Goal: Task Accomplishment & Management: Complete application form

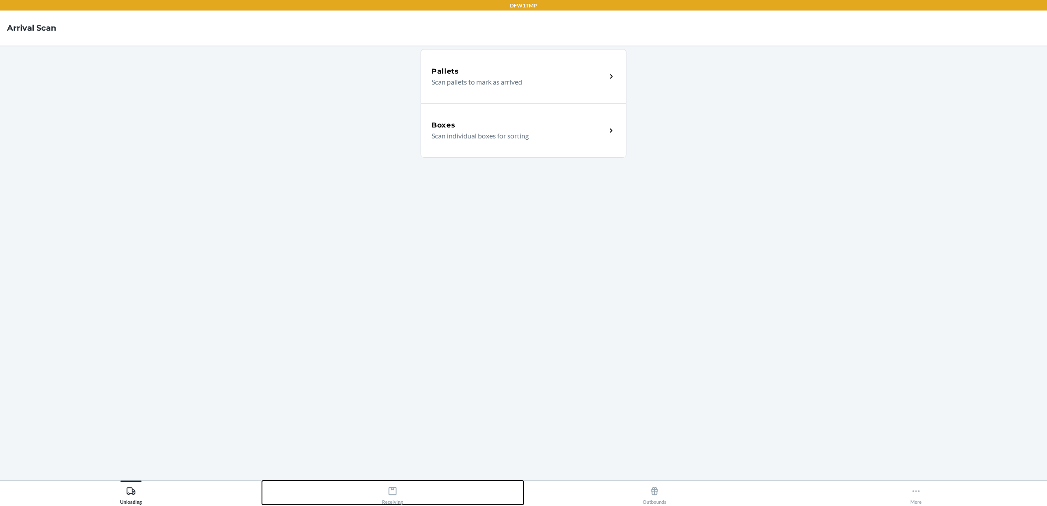
click at [394, 485] on div "Receiving" at bounding box center [392, 494] width 21 height 22
click at [460, 132] on p "Scan individual boxes for sorting" at bounding box center [516, 136] width 168 height 11
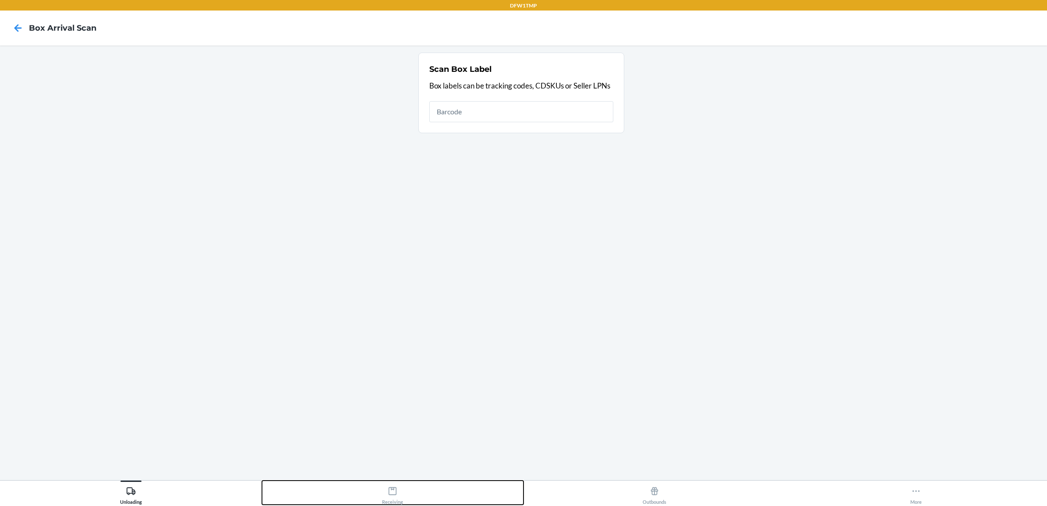
click at [423, 499] on button "Receiving" at bounding box center [393, 493] width 262 height 24
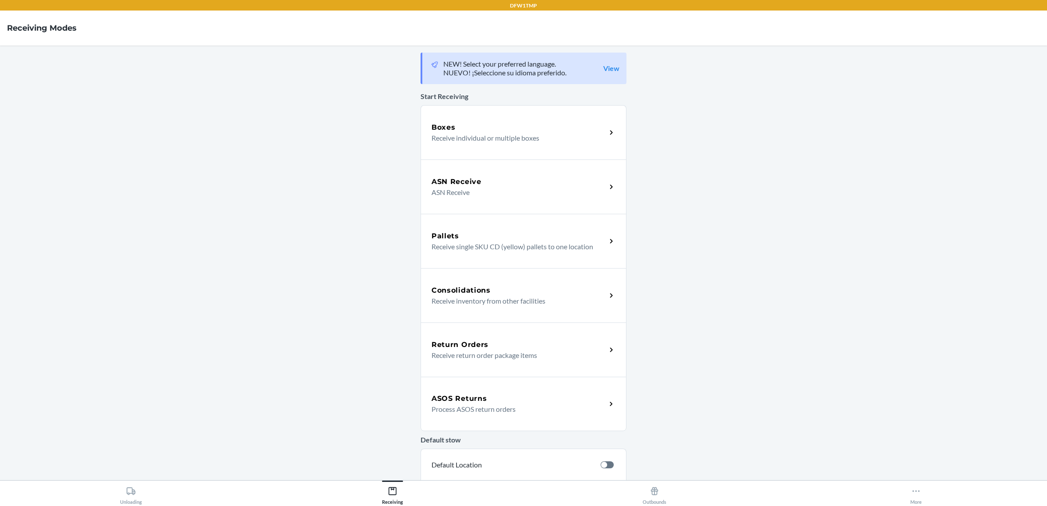
click at [544, 345] on div "Return Orders" at bounding box center [519, 345] width 175 height 11
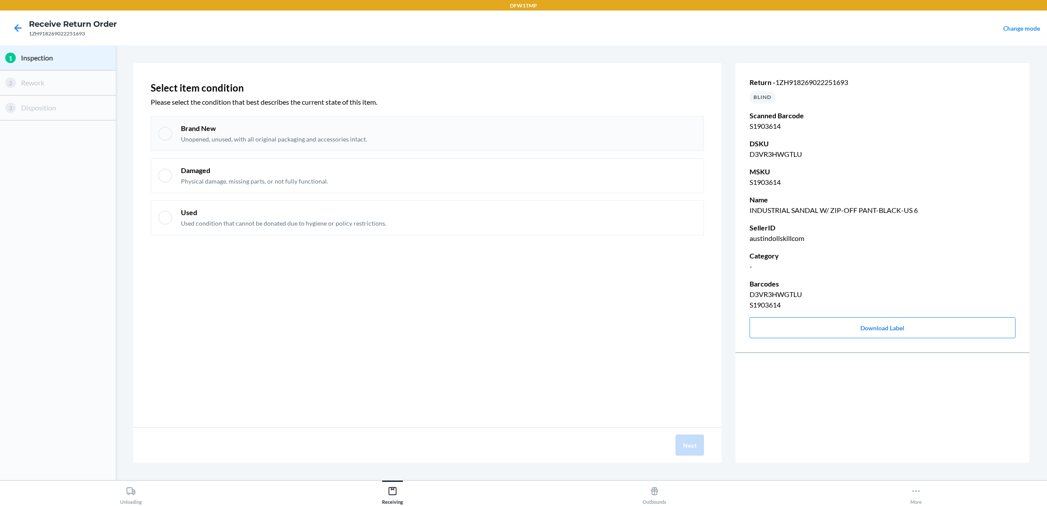
click at [276, 122] on div "Brand New Unopened, unused, with all original packaging and accessories intact." at bounding box center [427, 133] width 553 height 35
checkbox input "true"
click at [693, 441] on button "Next" at bounding box center [690, 445] width 28 height 21
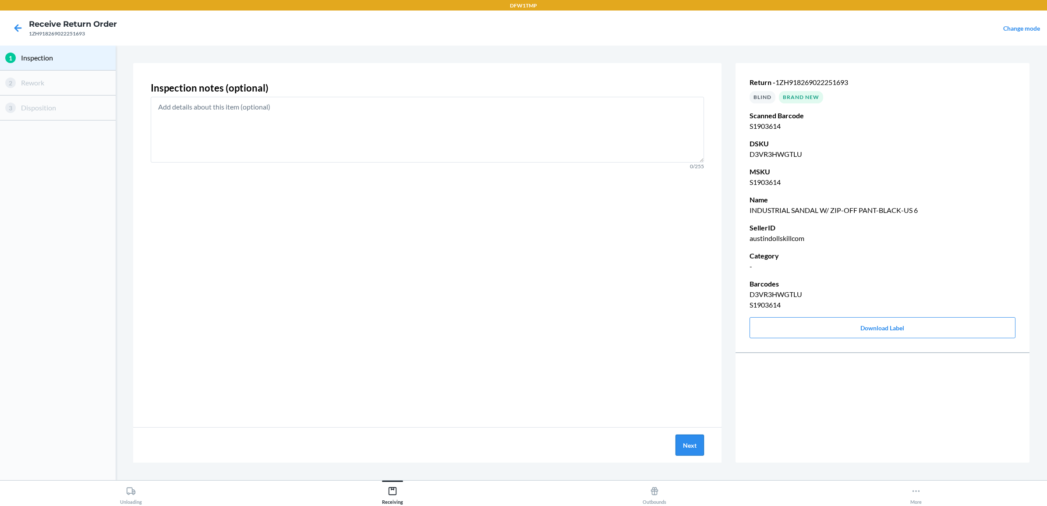
click at [697, 439] on button "Next" at bounding box center [690, 445] width 28 height 21
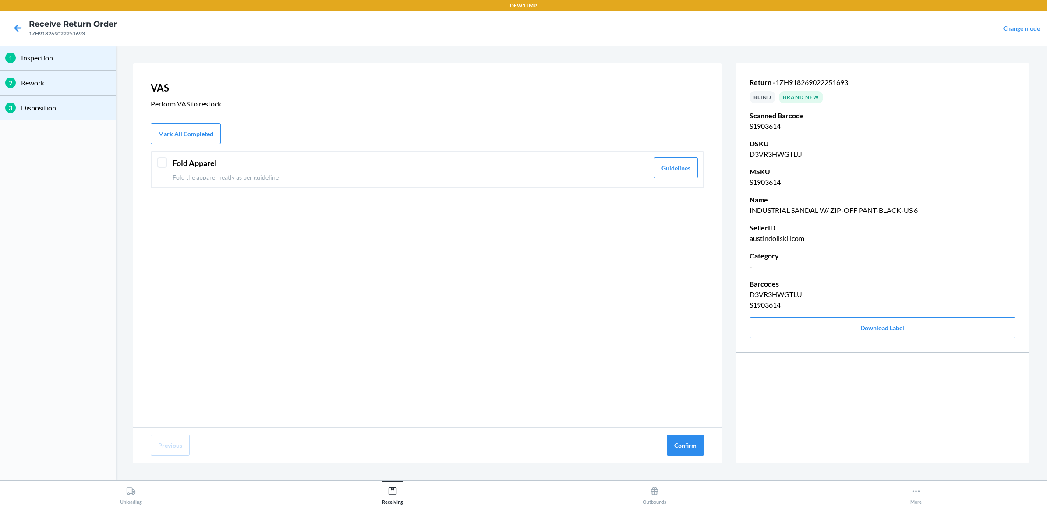
click at [322, 159] on header "Fold Apparel" at bounding box center [411, 163] width 476 height 12
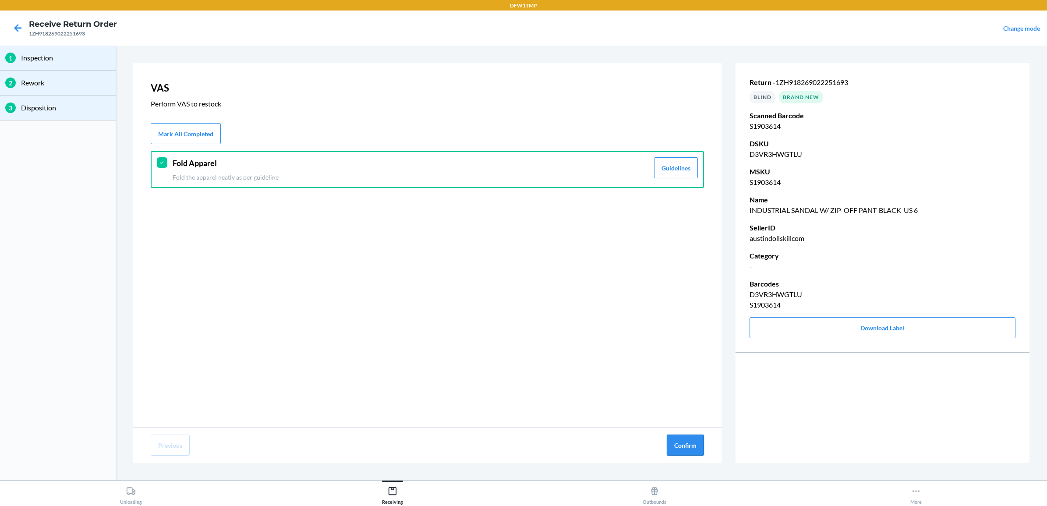
click at [690, 435] on button "Confirm" at bounding box center [685, 445] width 37 height 21
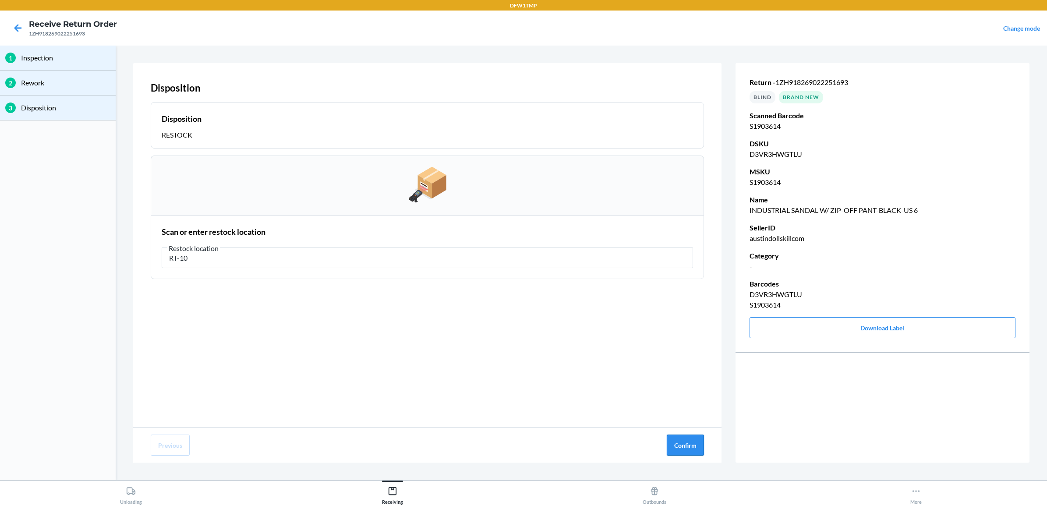
type input "RT-10"
click at [698, 446] on button "Confirm" at bounding box center [685, 445] width 37 height 21
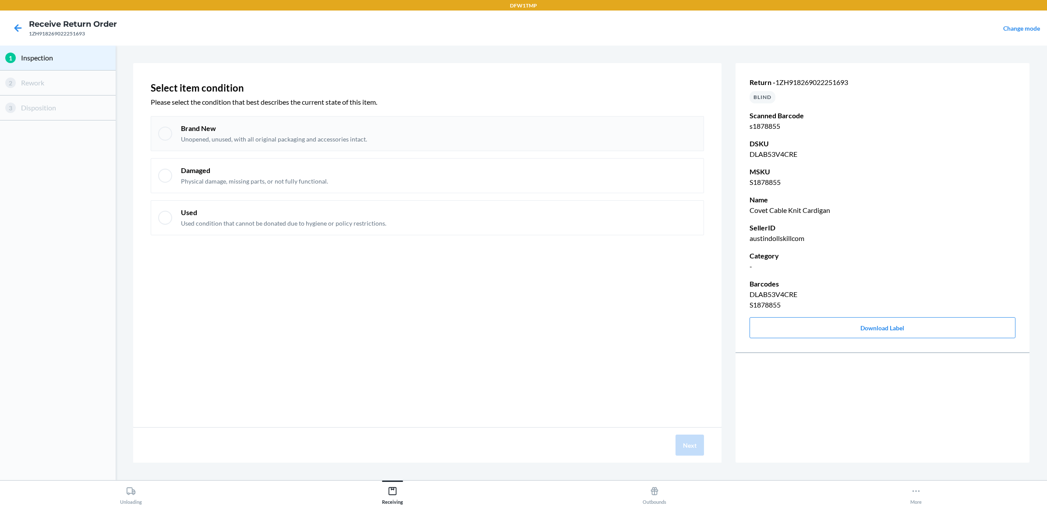
click at [319, 130] on p "Brand New" at bounding box center [274, 129] width 186 height 10
checkbox input "true"
click at [683, 438] on button "Next" at bounding box center [690, 445] width 28 height 21
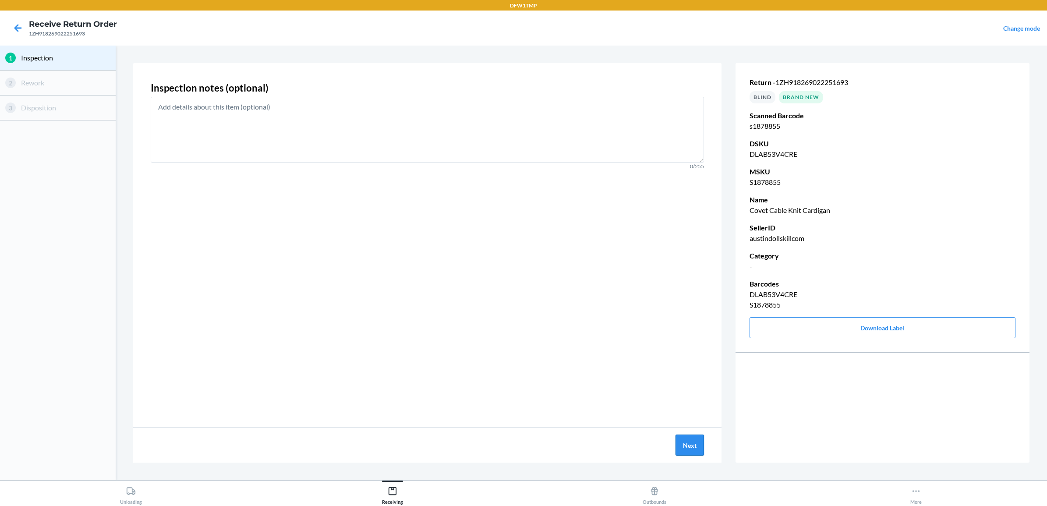
click at [697, 450] on button "Next" at bounding box center [690, 445] width 28 height 21
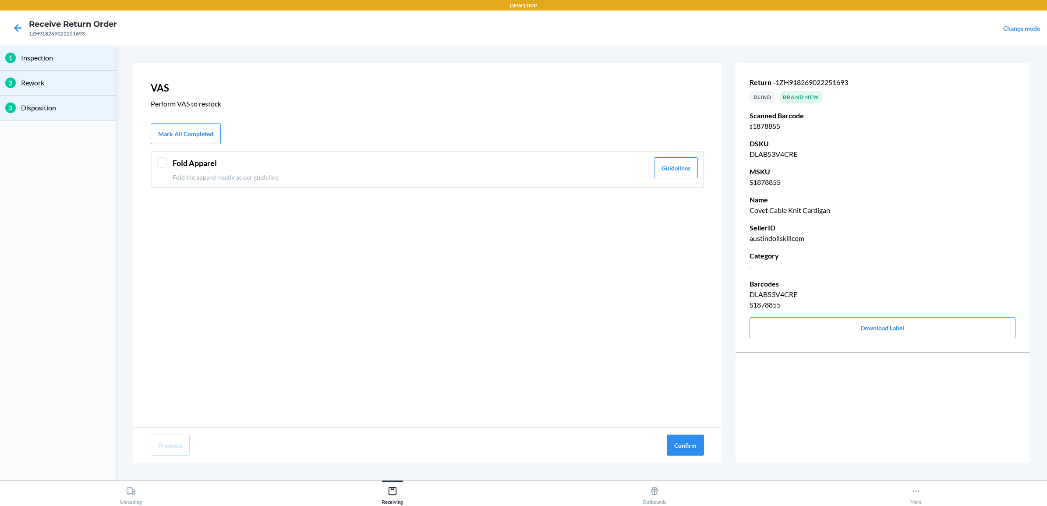
click at [272, 167] on header "Fold Apparel" at bounding box center [411, 163] width 476 height 12
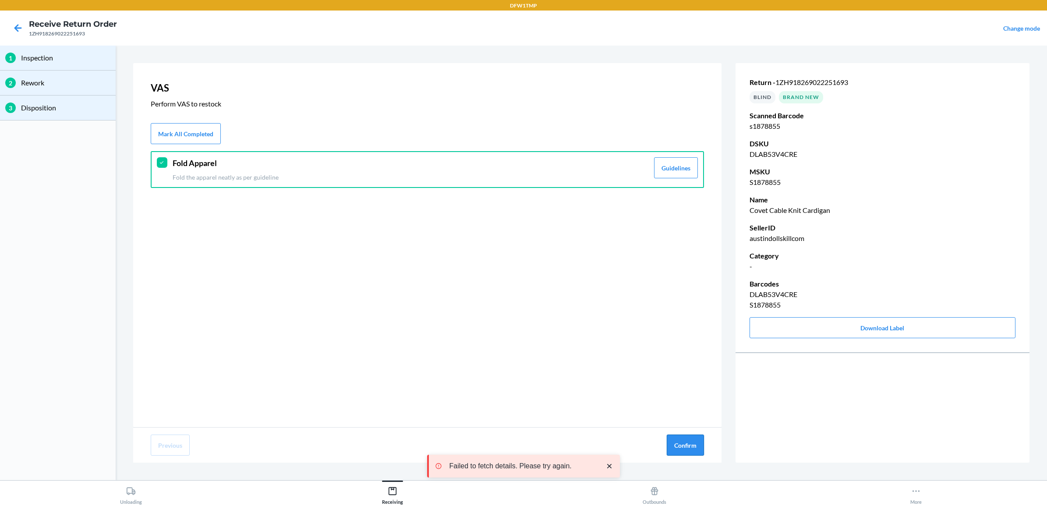
click at [693, 436] on button "Confirm" at bounding box center [685, 445] width 37 height 21
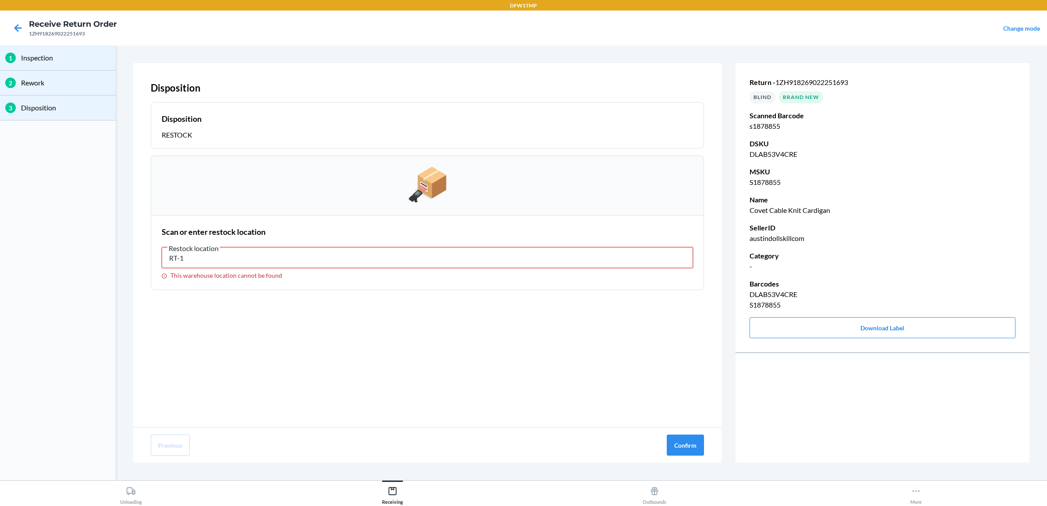
click at [505, 255] on input "RT-1" at bounding box center [427, 257] width 531 height 21
click at [502, 255] on input "RT-1" at bounding box center [427, 257] width 531 height 21
type input "RT-10"
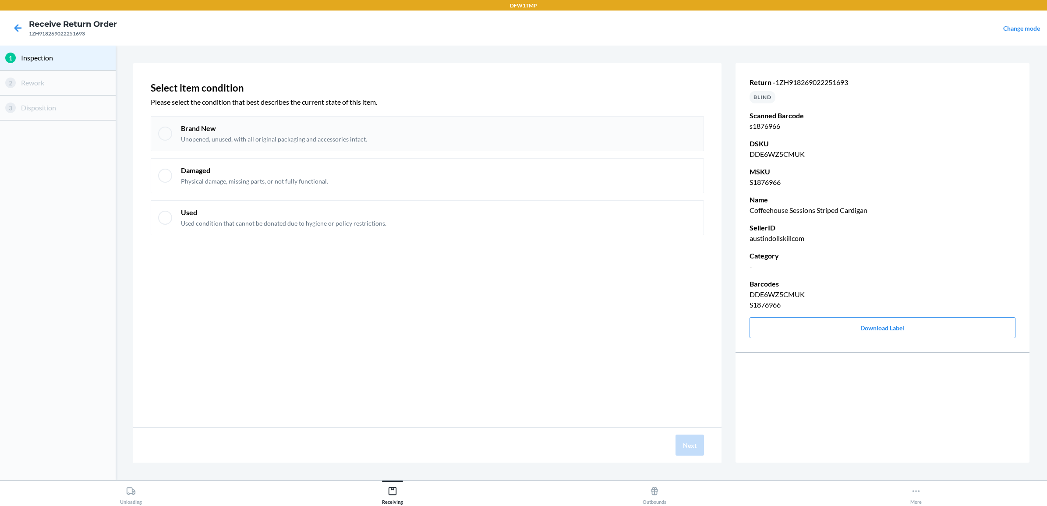
click at [252, 132] on p "Brand New" at bounding box center [274, 129] width 186 height 10
checkbox input "true"
click at [677, 447] on button "Next" at bounding box center [690, 445] width 28 height 21
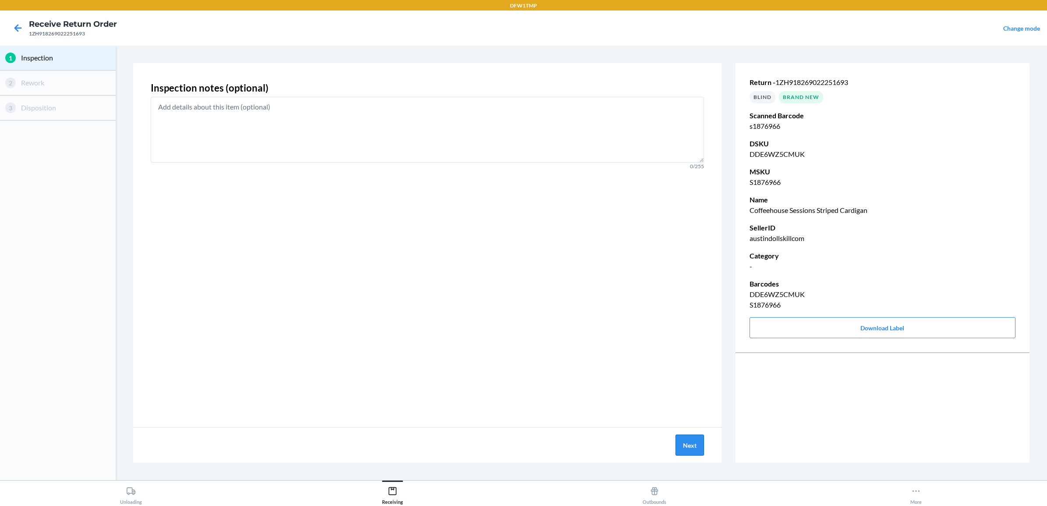
click at [694, 451] on button "Next" at bounding box center [690, 445] width 28 height 21
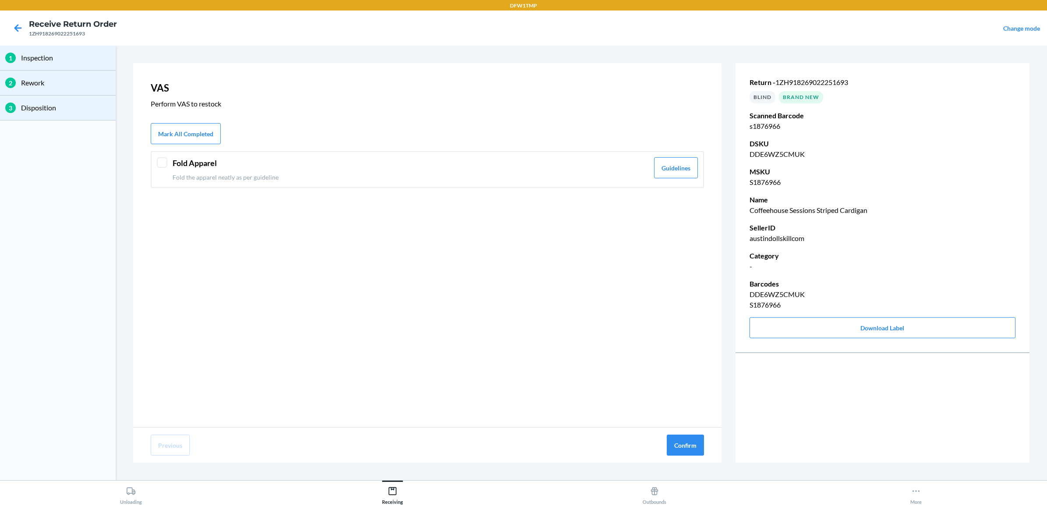
click at [333, 170] on div "Fold Apparel Fold the apparel neatly as per guideline" at bounding box center [411, 169] width 476 height 25
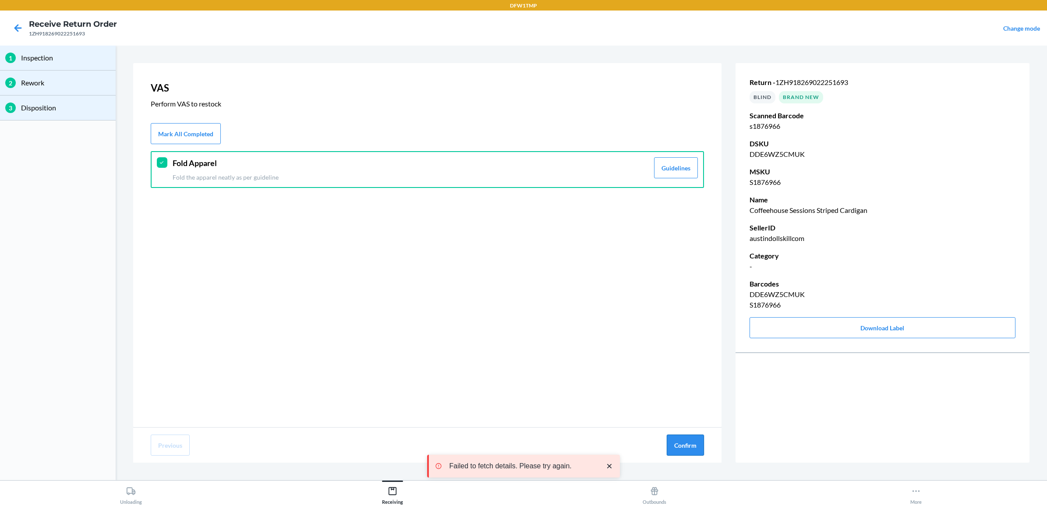
click at [697, 439] on button "Confirm" at bounding box center [685, 445] width 37 height 21
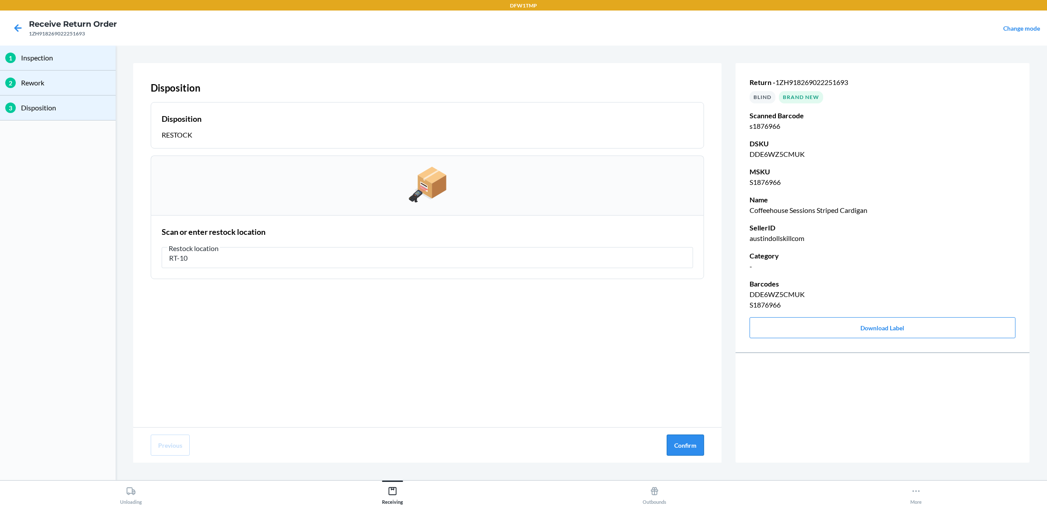
type input "RT-10"
click at [691, 436] on button "Confirm" at bounding box center [685, 445] width 37 height 21
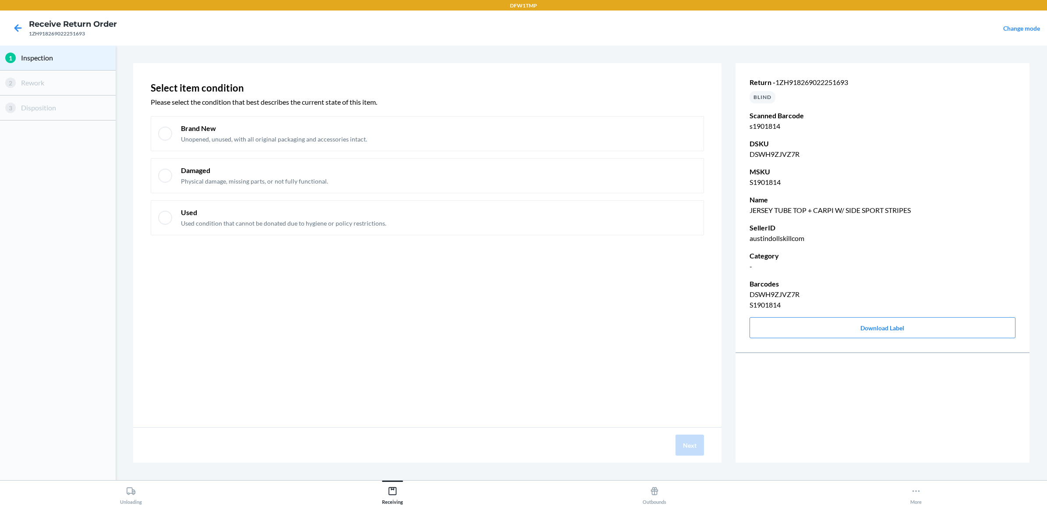
click at [481, 112] on div "Select item condition Please select the condition that best describes the curre…" at bounding box center [427, 160] width 553 height 163
click at [493, 142] on div "Brand New Unopened, unused, with all original packaging and accessories intact." at bounding box center [439, 134] width 516 height 20
checkbox input "true"
click at [697, 436] on button "Next" at bounding box center [690, 445] width 28 height 21
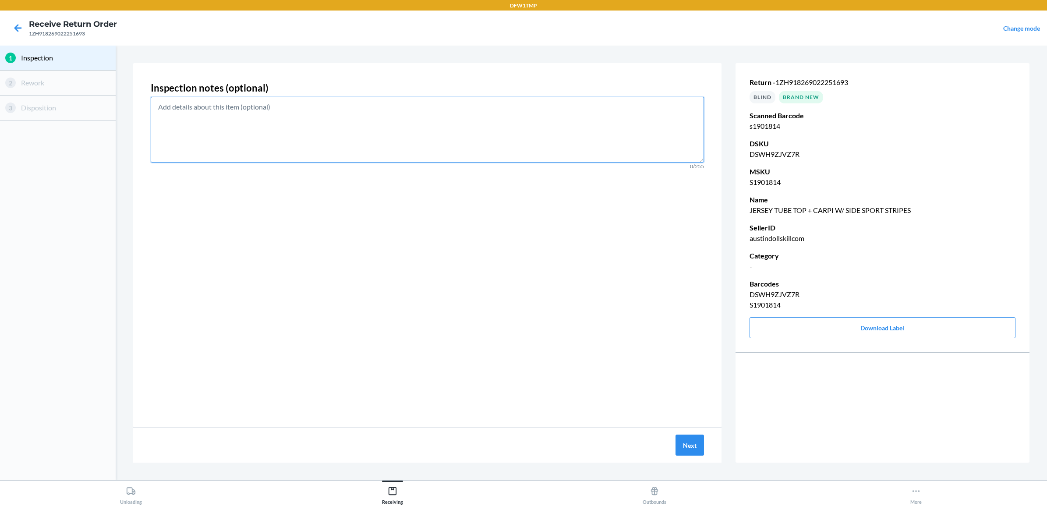
click at [591, 155] on textarea at bounding box center [427, 130] width 553 height 66
click at [698, 441] on button "Next" at bounding box center [690, 445] width 28 height 21
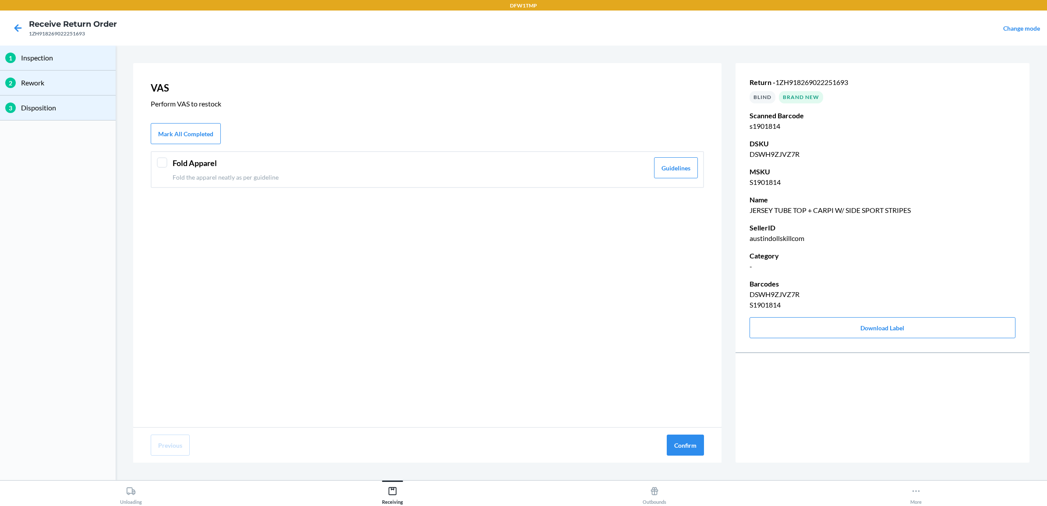
drag, startPoint x: 446, startPoint y: 148, endPoint x: 437, endPoint y: 158, distance: 12.7
click at [437, 157] on div "VAS Perform VAS to restock Mark All Completed Fold Apparel Fold the apparel nea…" at bounding box center [427, 245] width 588 height 364
click at [437, 160] on header "Fold Apparel" at bounding box center [411, 163] width 476 height 12
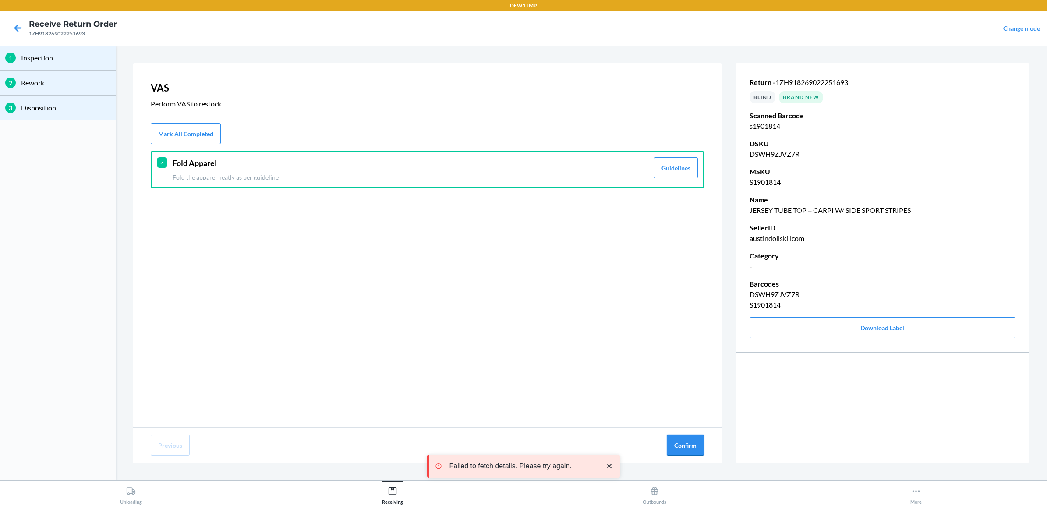
click at [676, 443] on button "Confirm" at bounding box center [685, 445] width 37 height 21
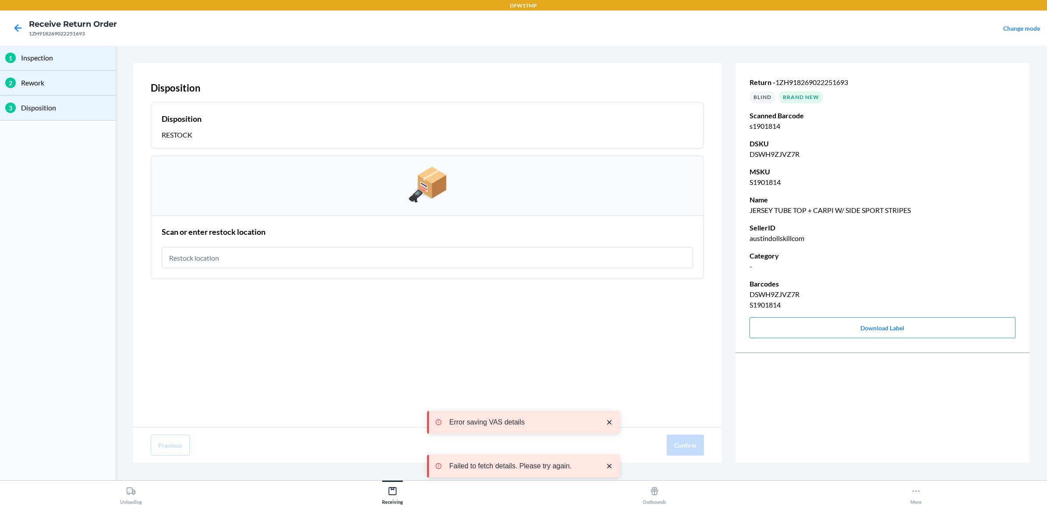
type input "r"
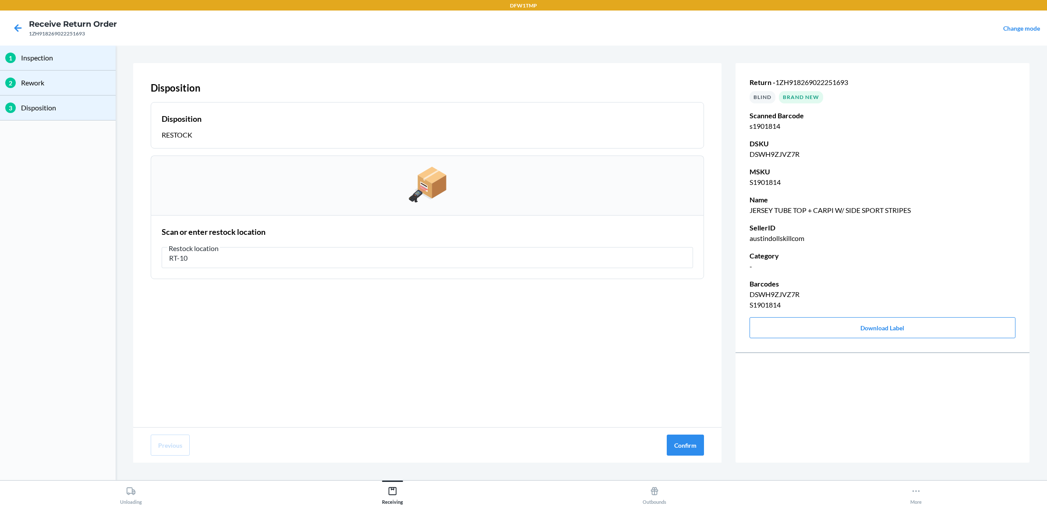
type input "RT-10"
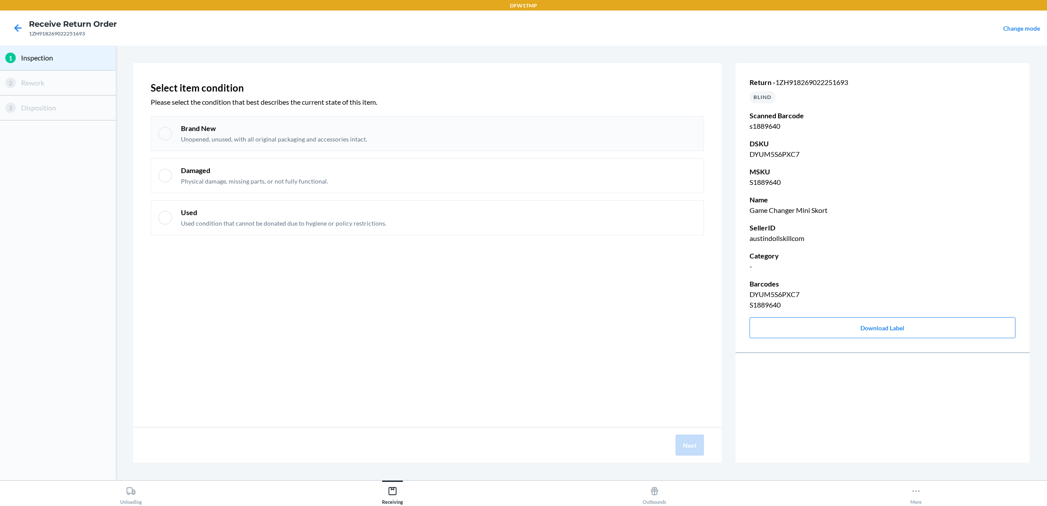
click at [229, 124] on p "Brand New" at bounding box center [274, 129] width 186 height 10
checkbox input "true"
drag, startPoint x: 690, startPoint y: 432, endPoint x: 686, endPoint y: 444, distance: 12.6
click at [686, 444] on div "Next" at bounding box center [427, 445] width 588 height 35
click at [686, 444] on button "Next" at bounding box center [690, 445] width 28 height 21
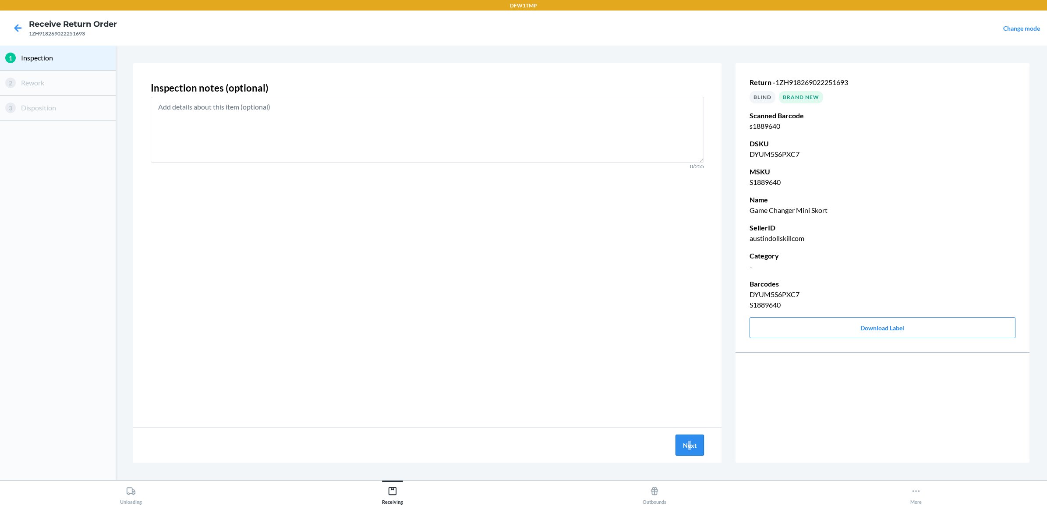
click at [689, 444] on button "Next" at bounding box center [690, 445] width 28 height 21
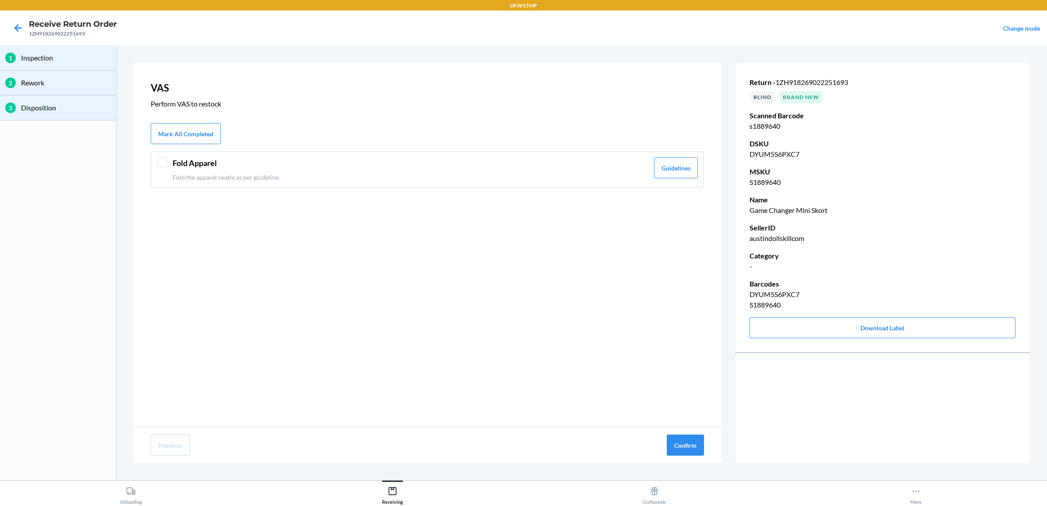
click at [377, 170] on div "Fold Apparel Fold the apparel neatly as per guideline" at bounding box center [411, 169] width 476 height 25
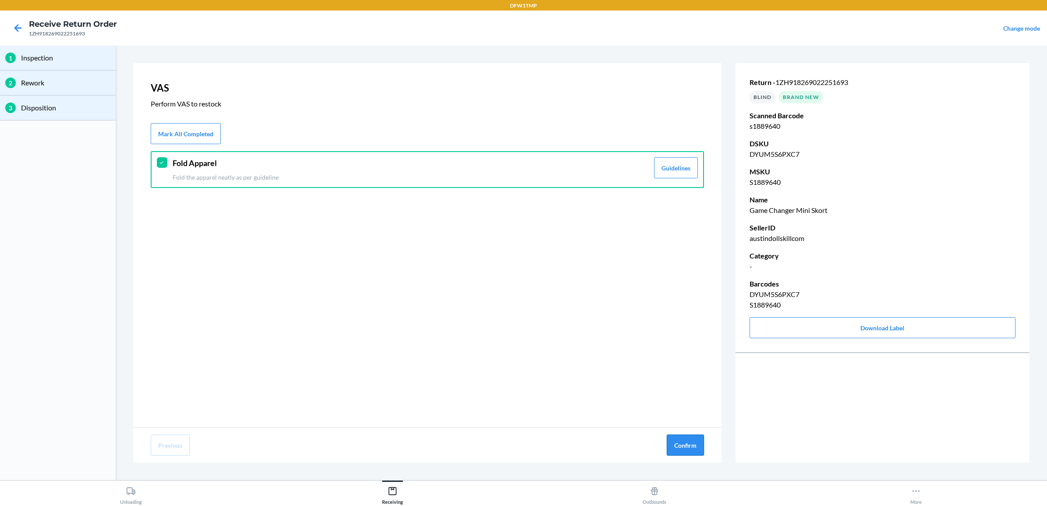
click at [671, 444] on button "Confirm" at bounding box center [685, 445] width 37 height 21
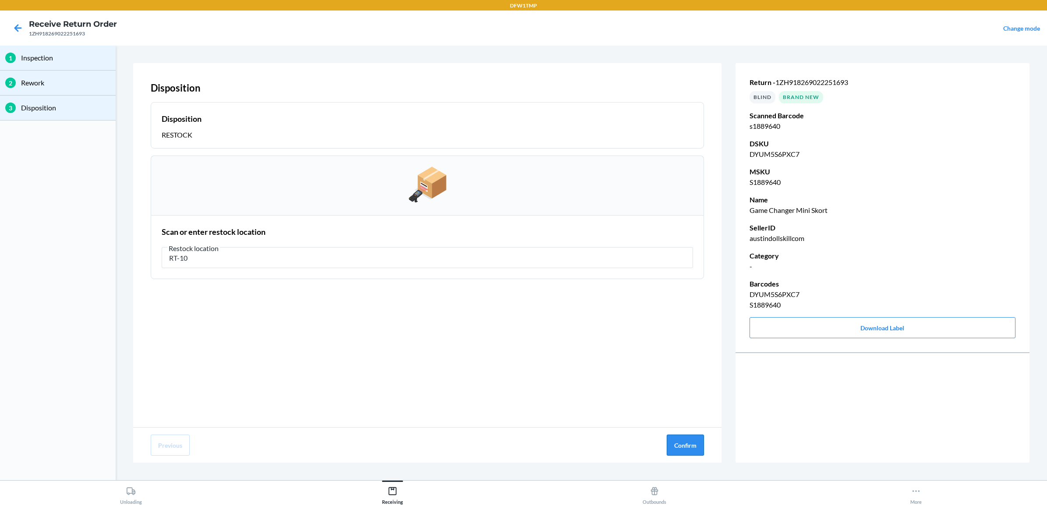
type input "RT-10"
click at [669, 455] on button "Confirm" at bounding box center [685, 445] width 37 height 21
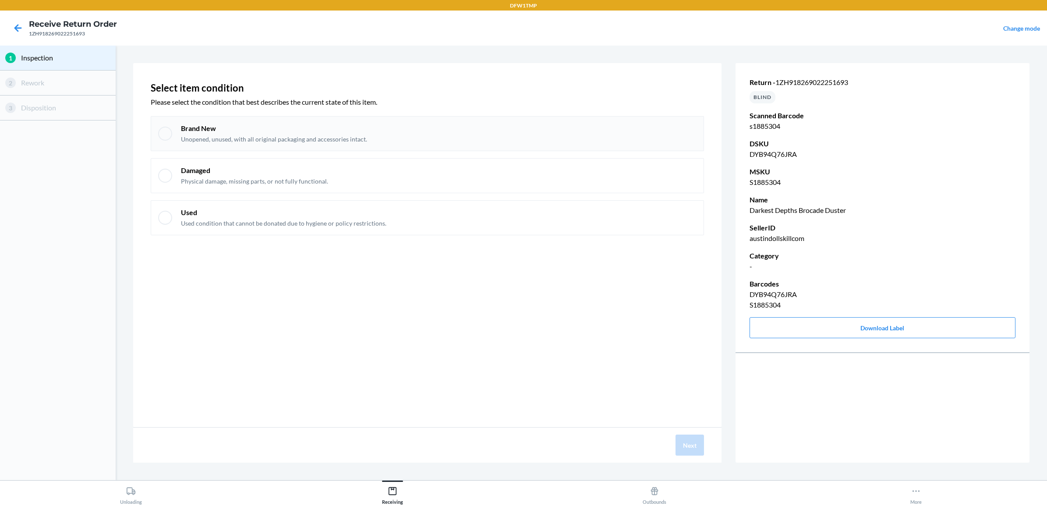
click at [424, 136] on div "Brand New Unopened, unused, with all original packaging and accessories intact." at bounding box center [439, 134] width 516 height 20
checkbox input "true"
click at [687, 443] on button "Next" at bounding box center [690, 445] width 28 height 21
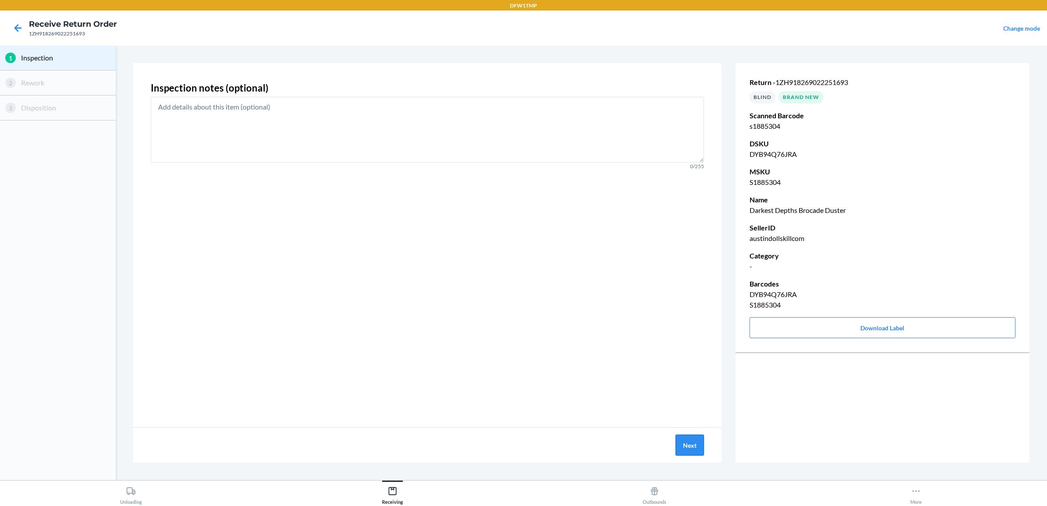
click at [690, 447] on button "Next" at bounding box center [690, 445] width 28 height 21
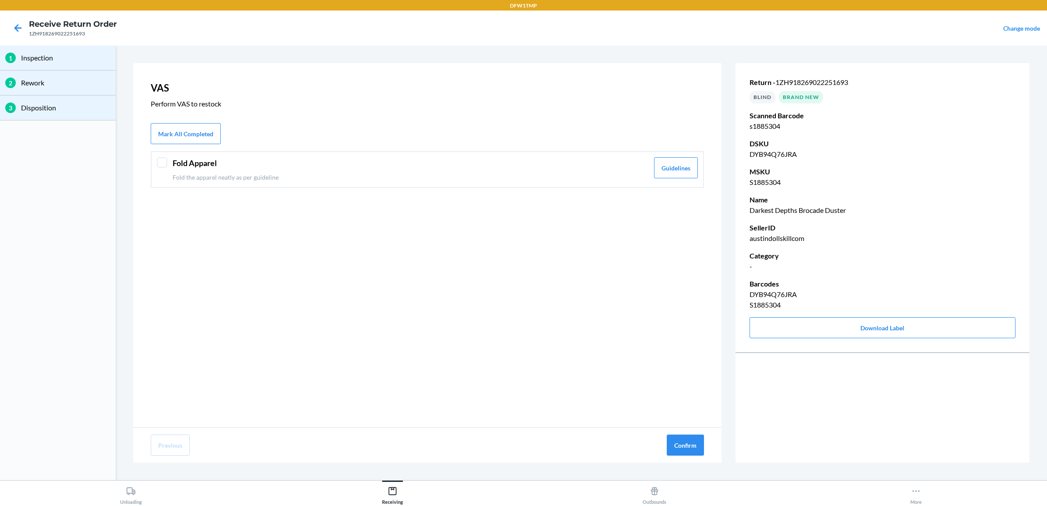
click at [221, 163] on header "Fold Apparel" at bounding box center [411, 163] width 476 height 12
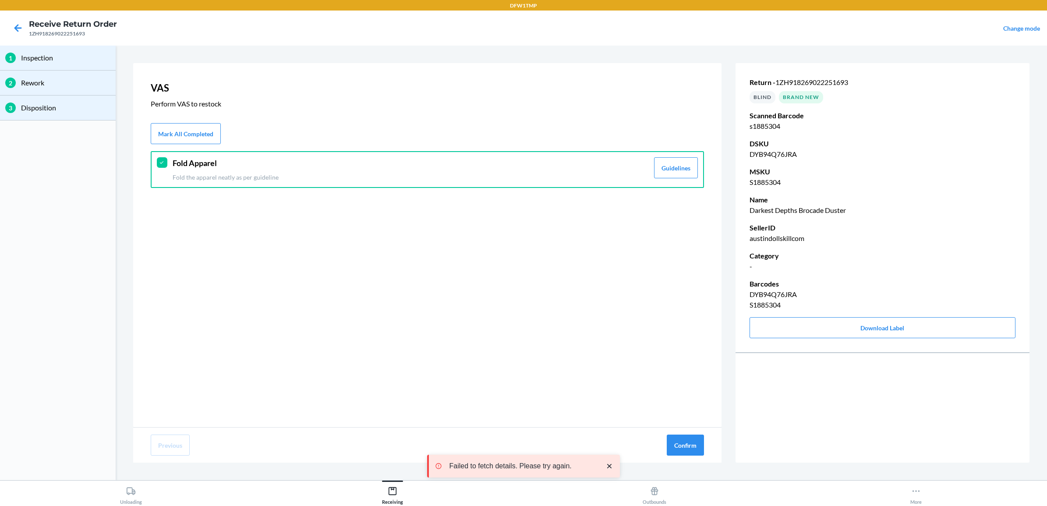
click at [673, 432] on div "Previous Confirm" at bounding box center [427, 445] width 588 height 35
click at [676, 441] on button "Confirm" at bounding box center [685, 445] width 37 height 21
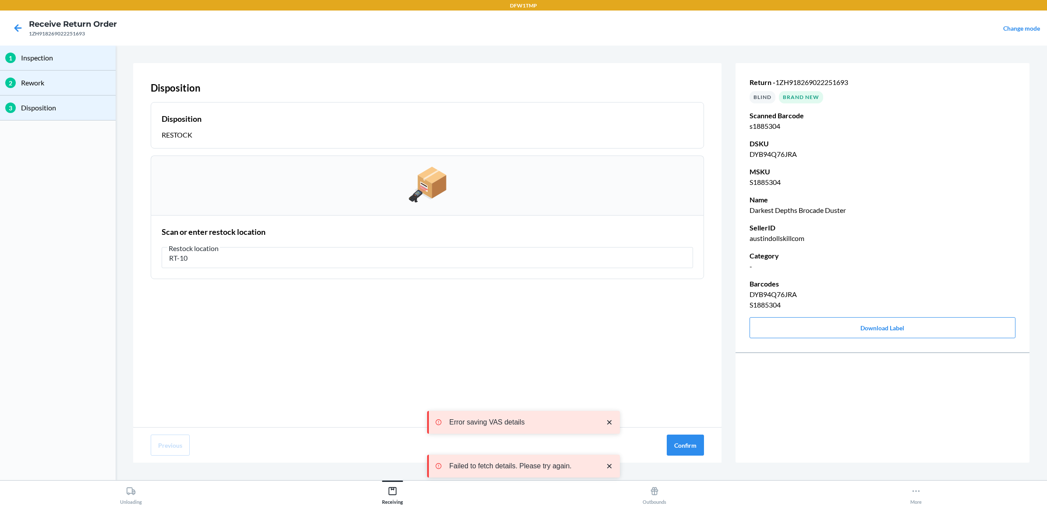
type input "RT-10"
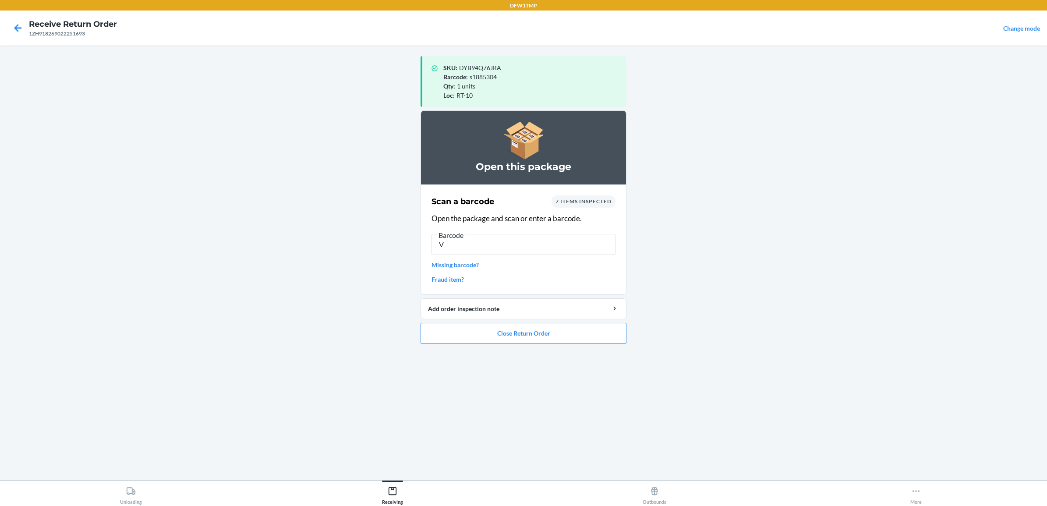
type input "V"
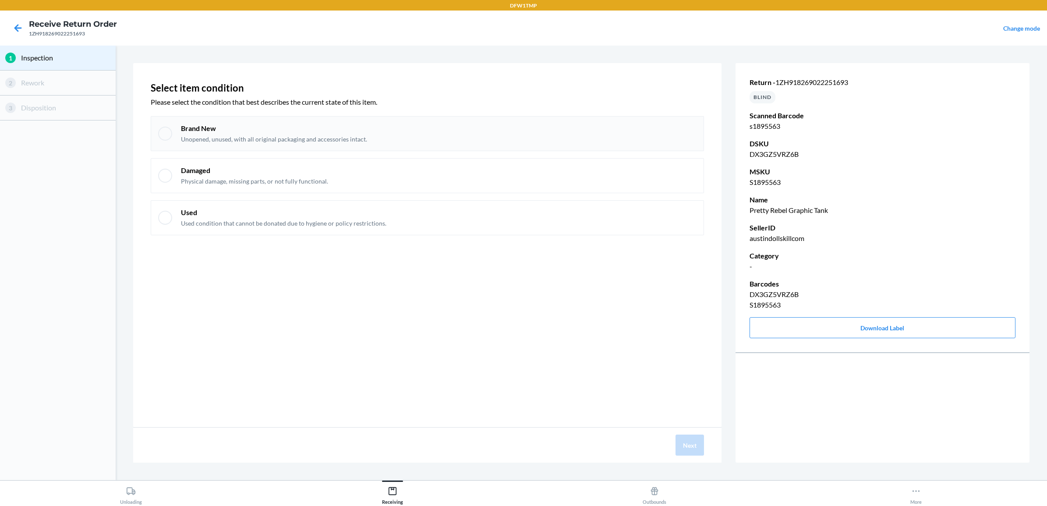
click at [258, 119] on div "Brand New Unopened, unused, with all original packaging and accessories intact." at bounding box center [427, 133] width 553 height 35
checkbox input "true"
drag, startPoint x: 697, startPoint y: 456, endPoint x: 689, endPoint y: 453, distance: 8.6
click at [690, 454] on div "Next" at bounding box center [427, 445] width 588 height 35
click at [688, 452] on button "Next" at bounding box center [690, 445] width 28 height 21
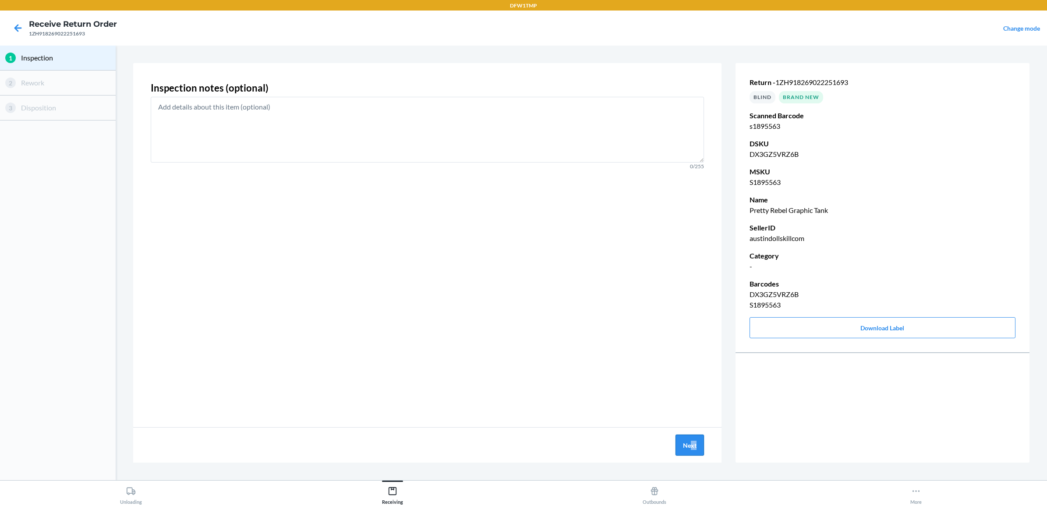
click at [680, 439] on button "Next" at bounding box center [690, 445] width 28 height 21
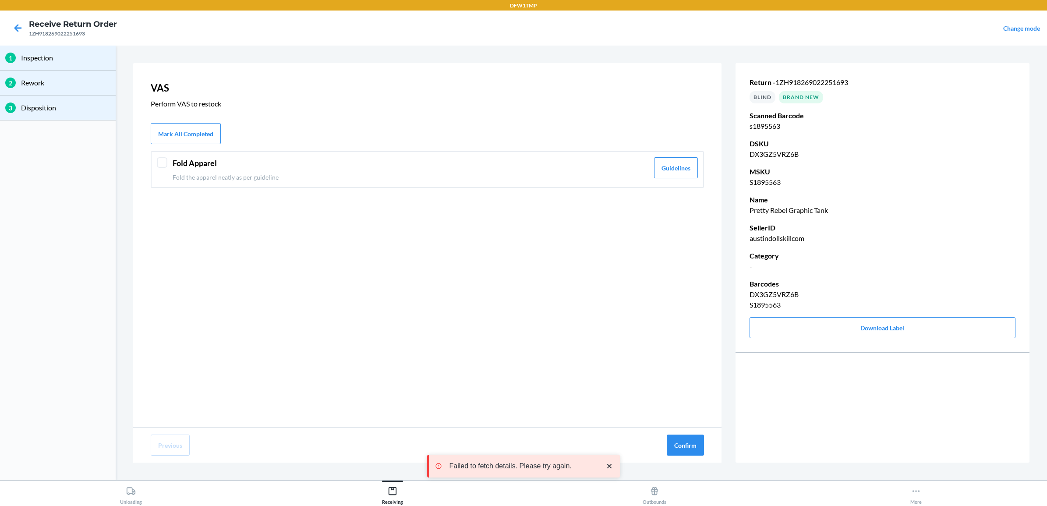
click at [363, 163] on header "Fold Apparel" at bounding box center [411, 163] width 476 height 12
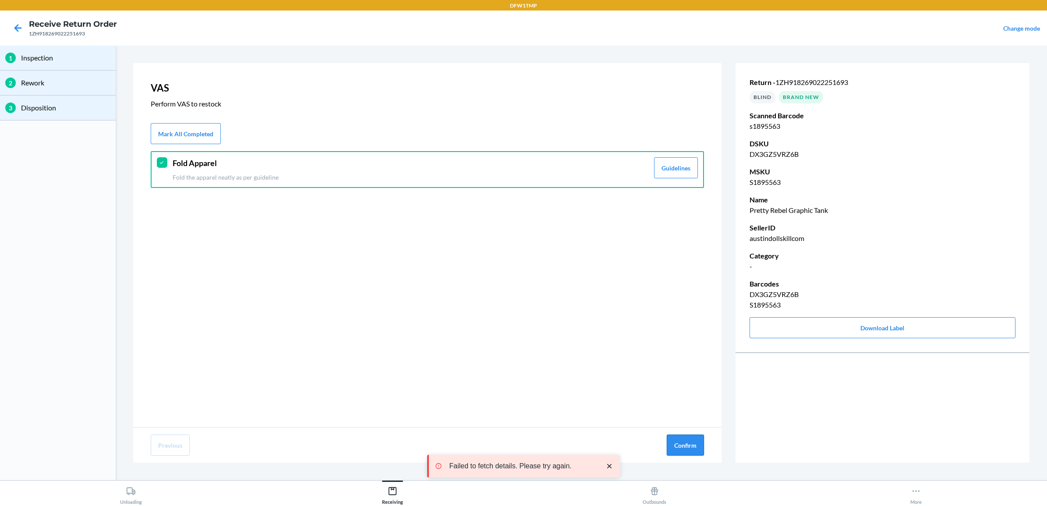
click at [675, 435] on button "Confirm" at bounding box center [685, 445] width 37 height 21
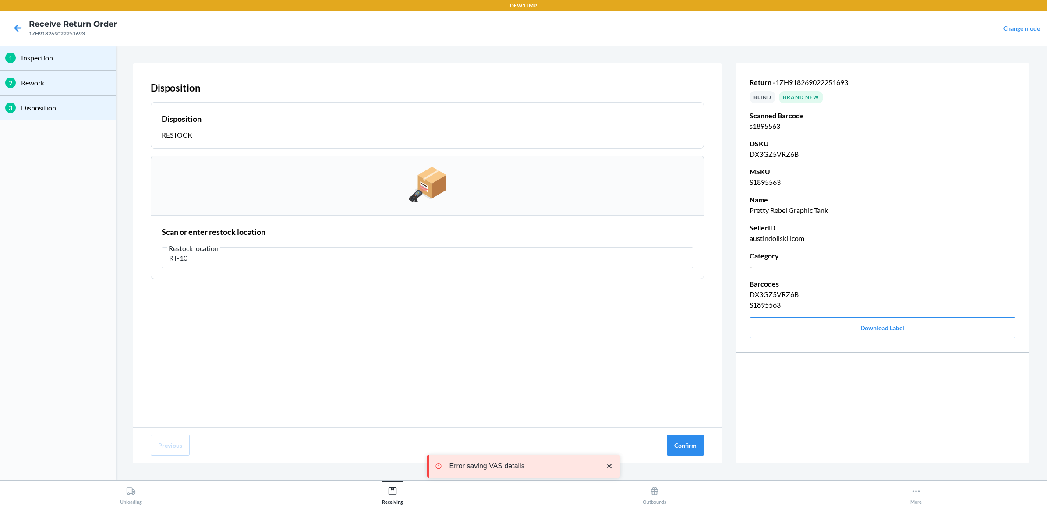
type input "RT-10"
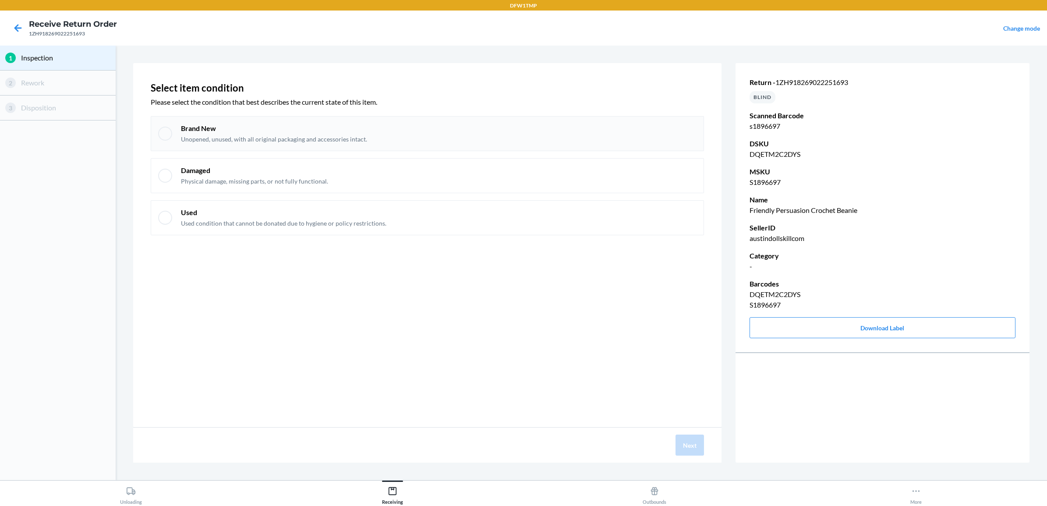
click at [281, 142] on p "Unopened, unused, with all original packaging and accessories intact." at bounding box center [274, 139] width 186 height 9
checkbox input "true"
click at [691, 446] on button "Next" at bounding box center [690, 445] width 28 height 21
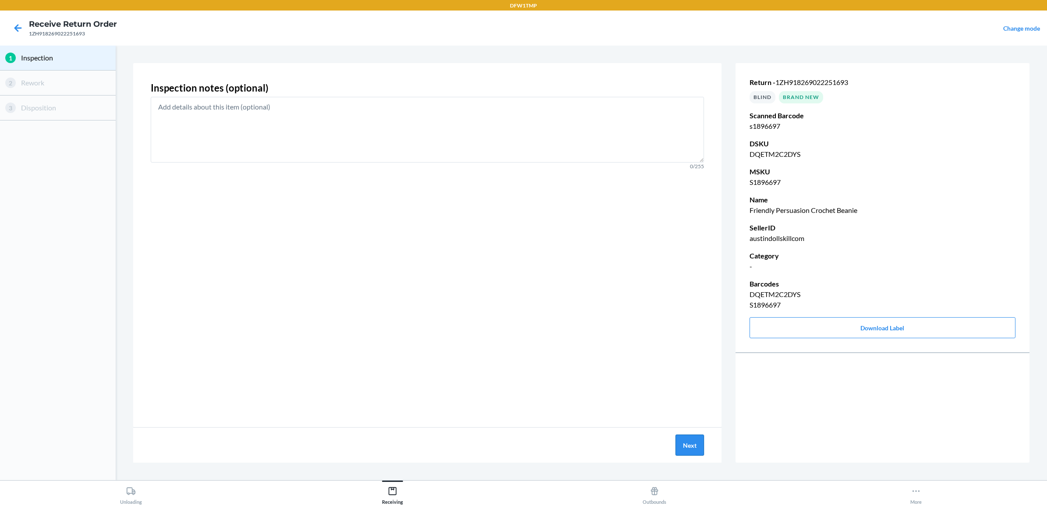
click at [691, 452] on button "Next" at bounding box center [690, 445] width 28 height 21
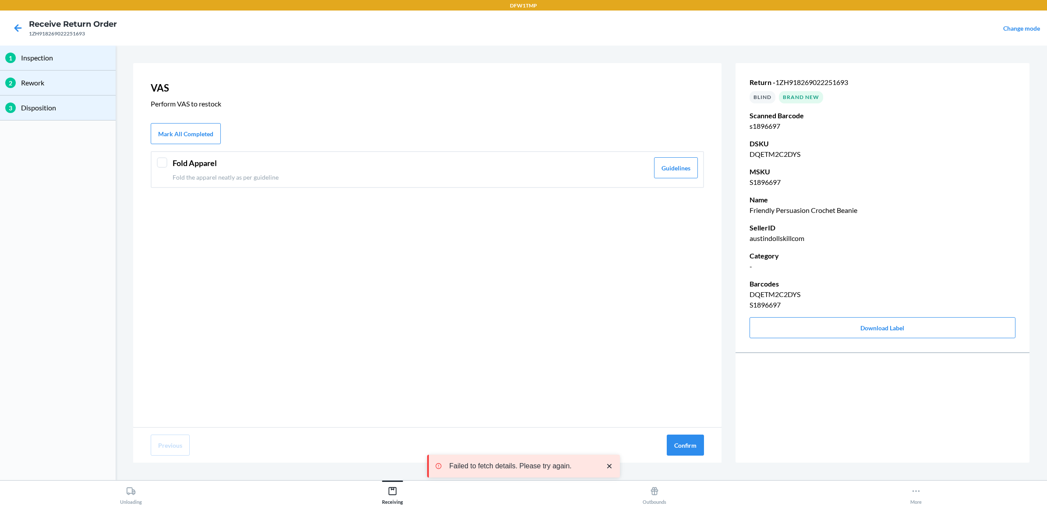
click at [402, 176] on p "Fold the apparel neatly as per guideline" at bounding box center [411, 177] width 476 height 9
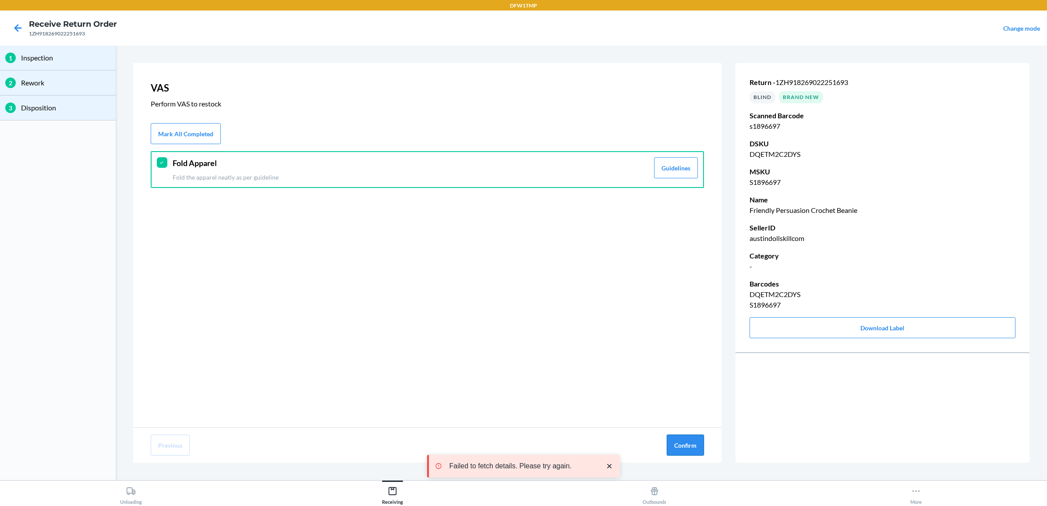
click at [695, 444] on button "Confirm" at bounding box center [685, 445] width 37 height 21
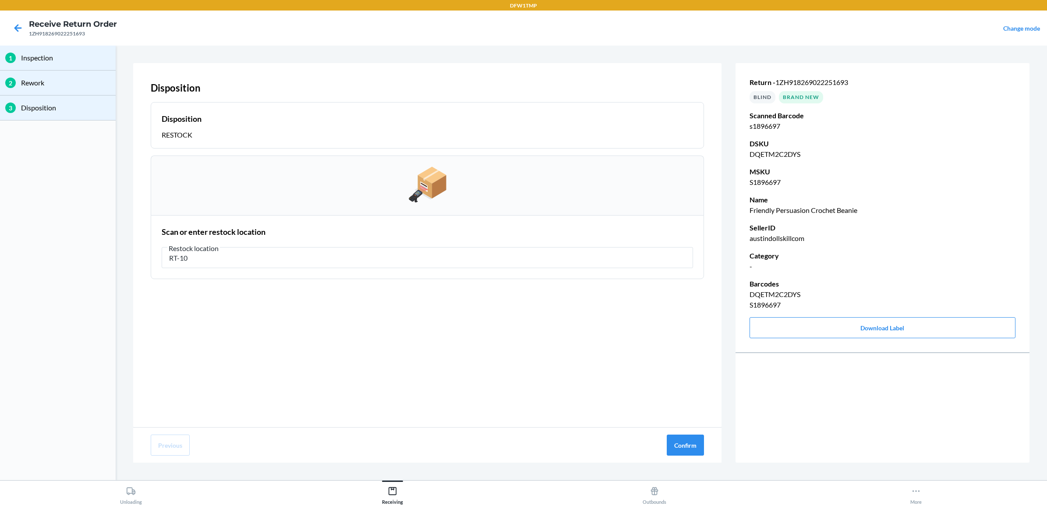
type input "RT-10"
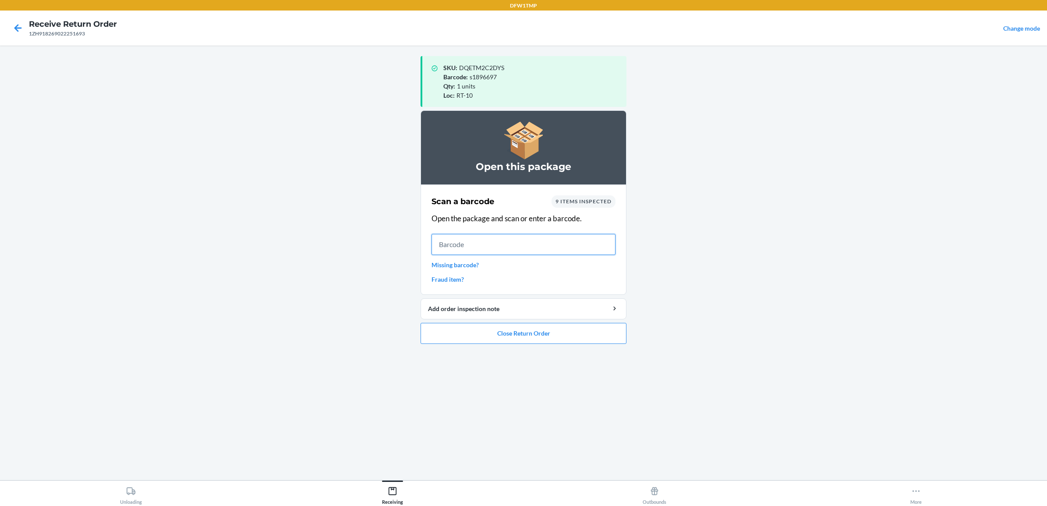
click at [527, 242] on input "text" at bounding box center [524, 244] width 184 height 21
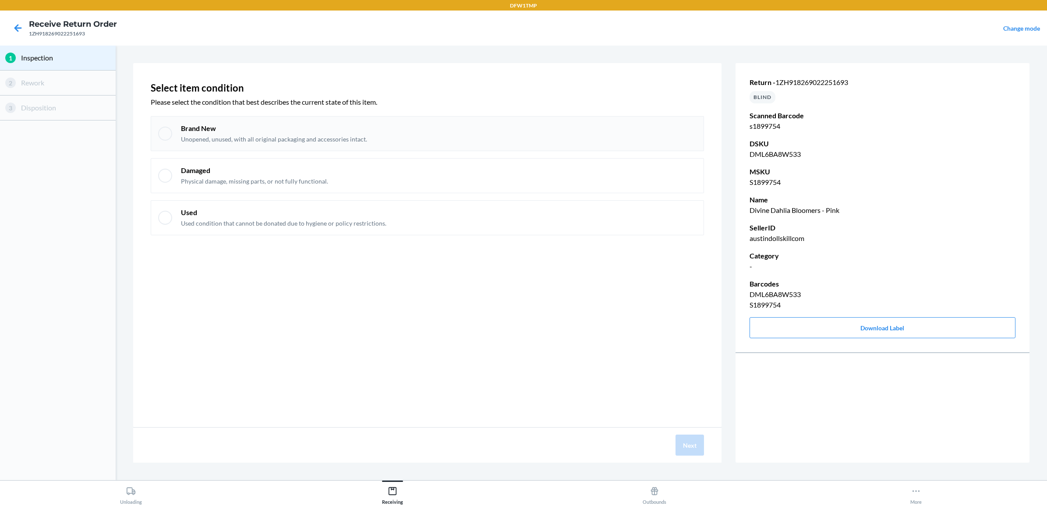
click at [358, 148] on div "Brand New Unopened, unused, with all original packaging and accessories intact." at bounding box center [427, 133] width 553 height 35
checkbox input "true"
click at [689, 453] on button "Next" at bounding box center [690, 445] width 28 height 21
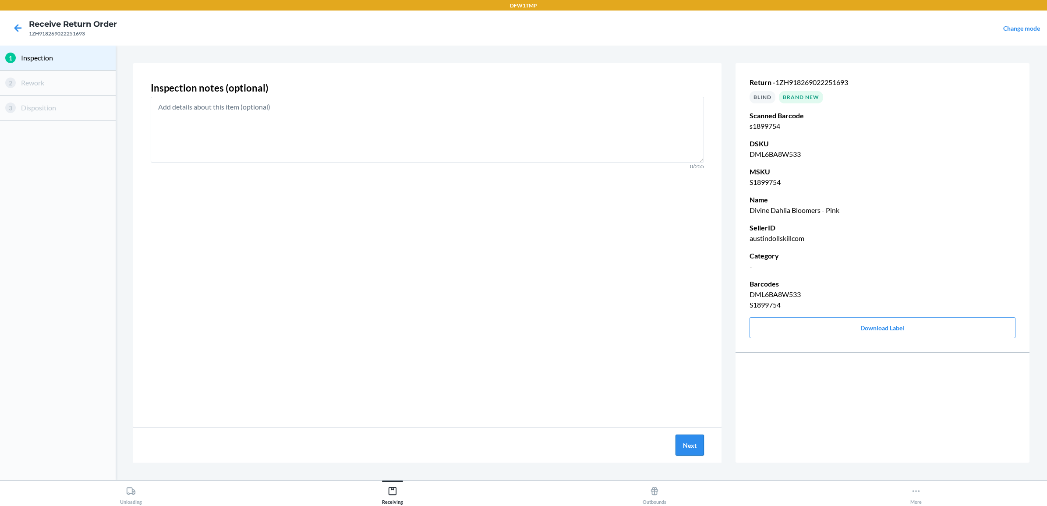
click at [695, 447] on button "Next" at bounding box center [690, 445] width 28 height 21
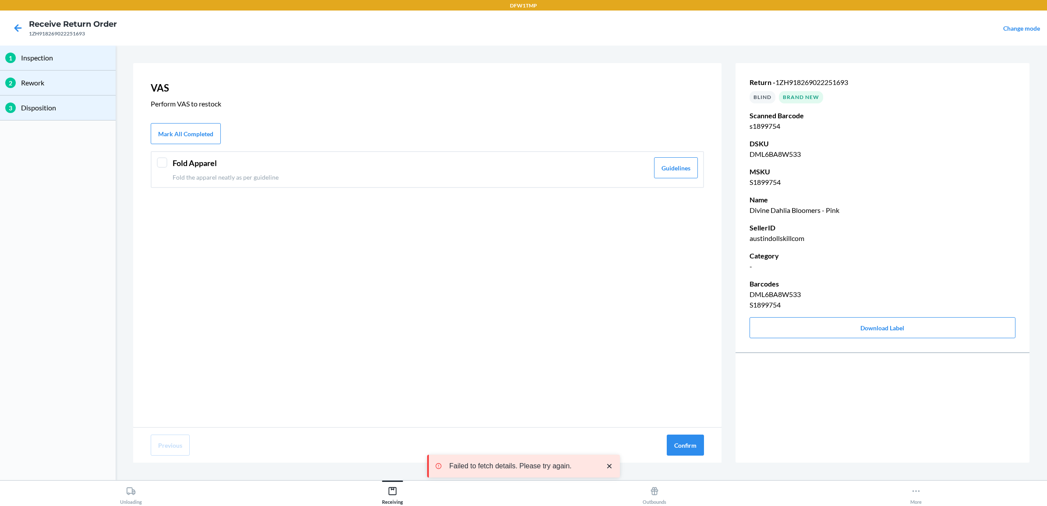
click at [360, 169] on div "Fold Apparel Fold the apparel neatly as per guideline" at bounding box center [411, 169] width 476 height 25
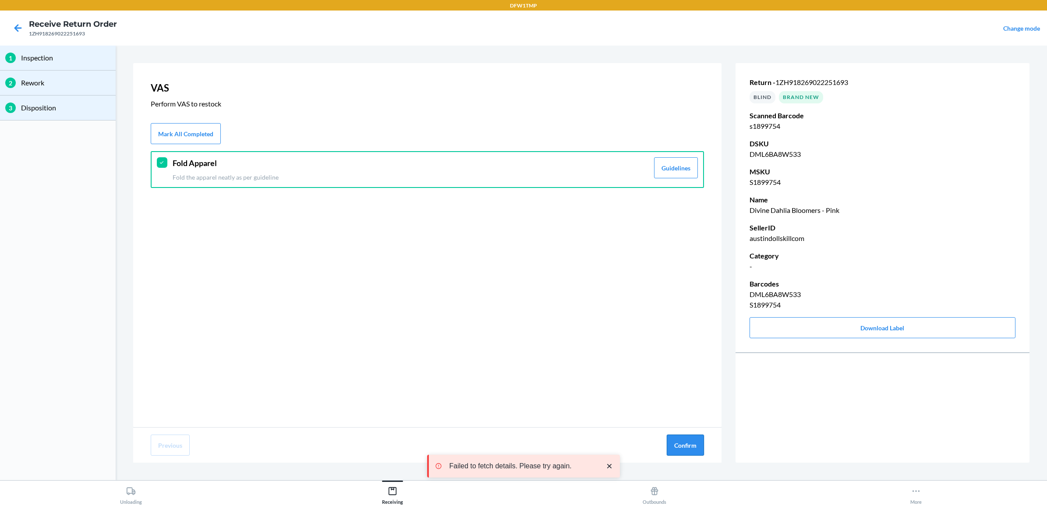
click at [677, 452] on button "Confirm" at bounding box center [685, 445] width 37 height 21
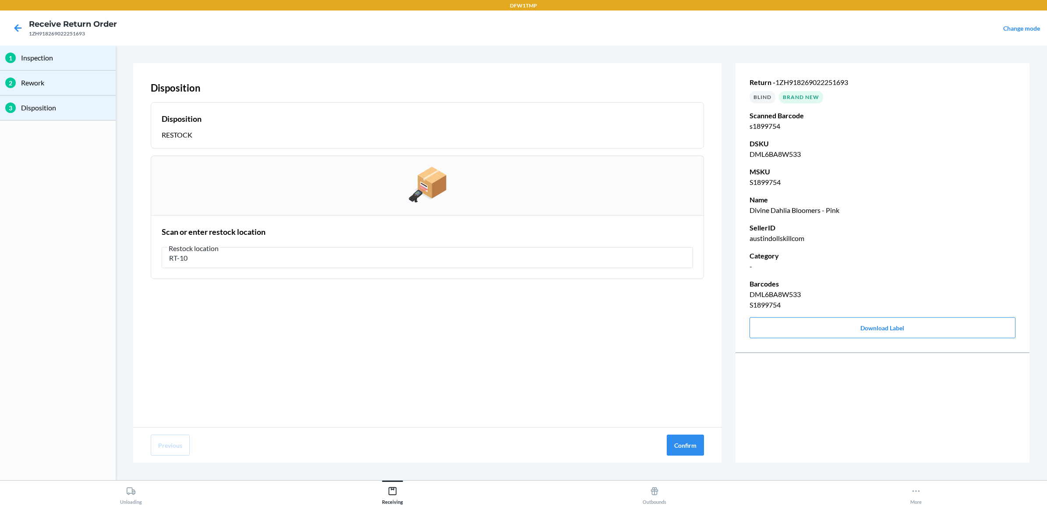
type input "RT-10"
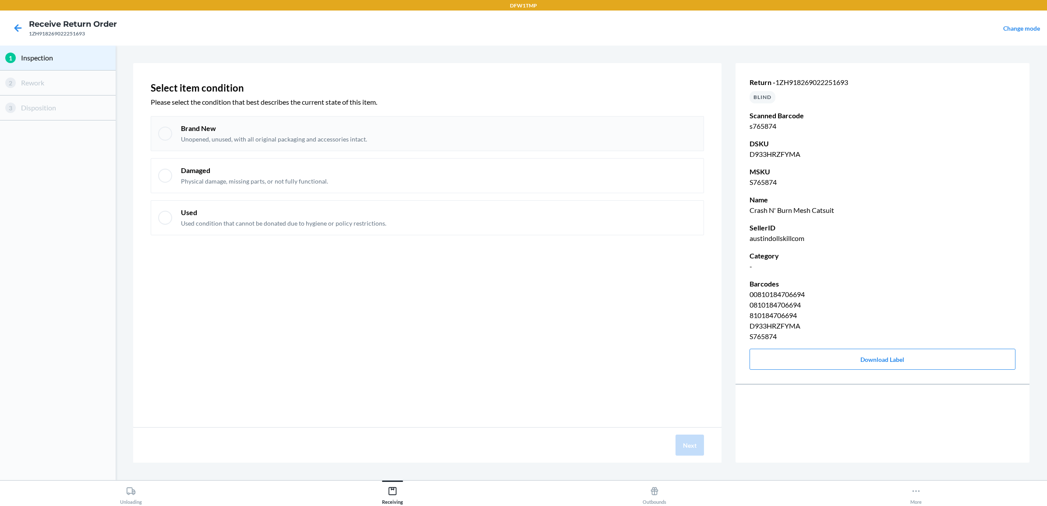
click at [411, 150] on div "Brand New Unopened, unused, with all original packaging and accessories intact." at bounding box center [427, 133] width 553 height 35
checkbox input "true"
click at [693, 448] on button "Next" at bounding box center [690, 445] width 28 height 21
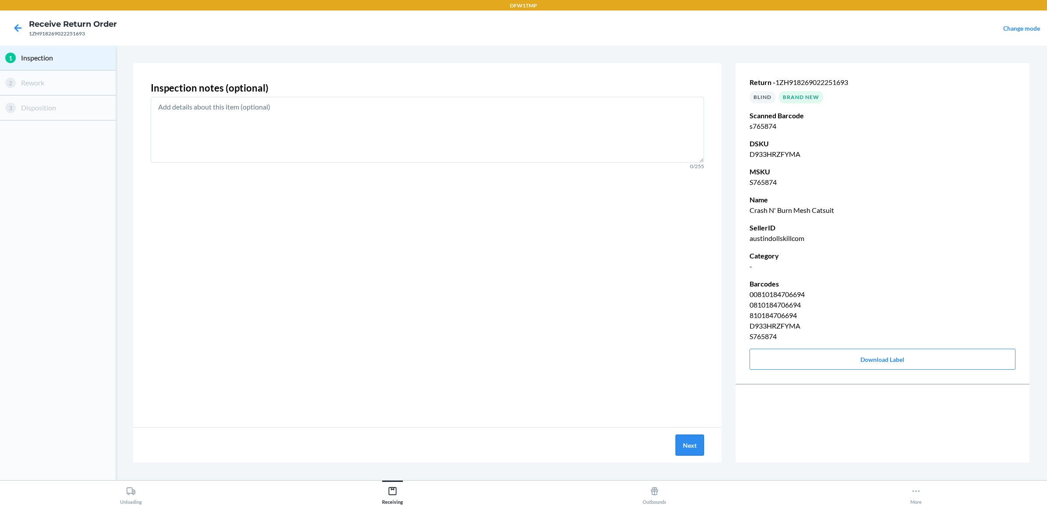
click at [691, 440] on button "Next" at bounding box center [690, 445] width 28 height 21
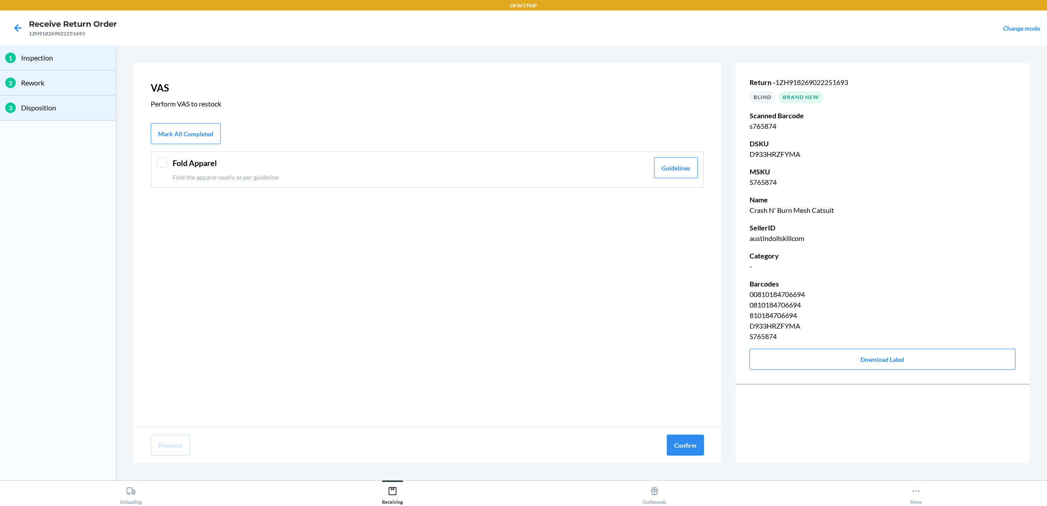
click at [353, 173] on p "Fold the apparel neatly as per guideline" at bounding box center [411, 177] width 476 height 9
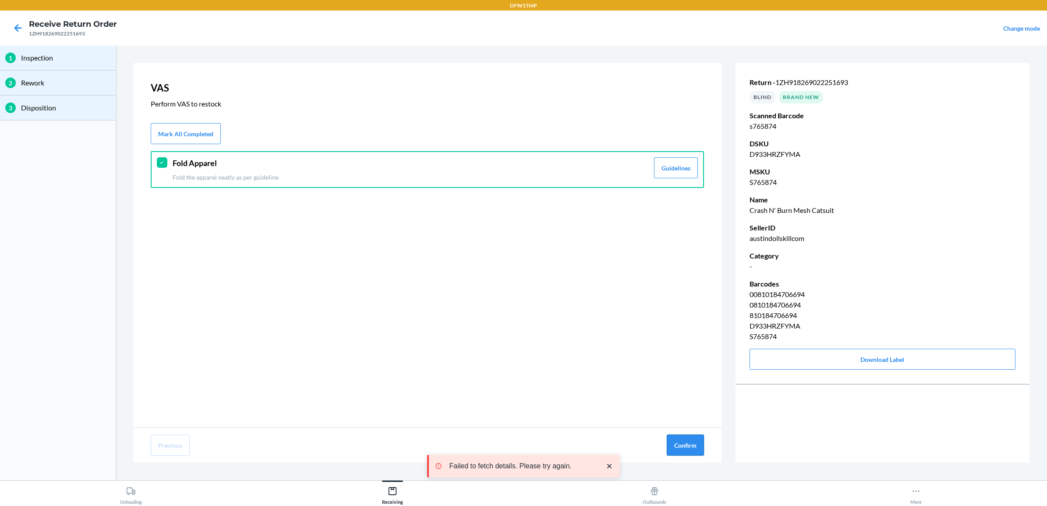
click at [695, 439] on button "Confirm" at bounding box center [685, 445] width 37 height 21
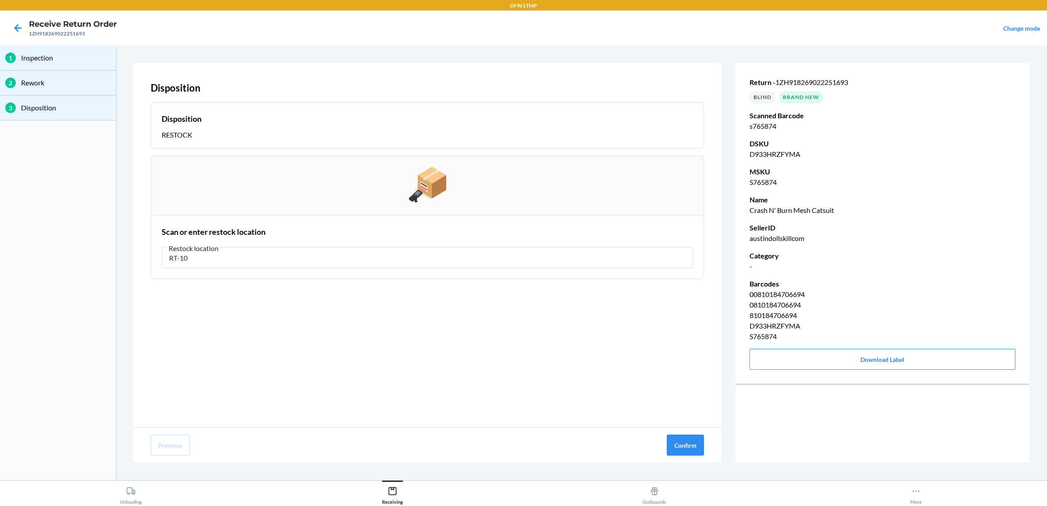
type input "RT-10"
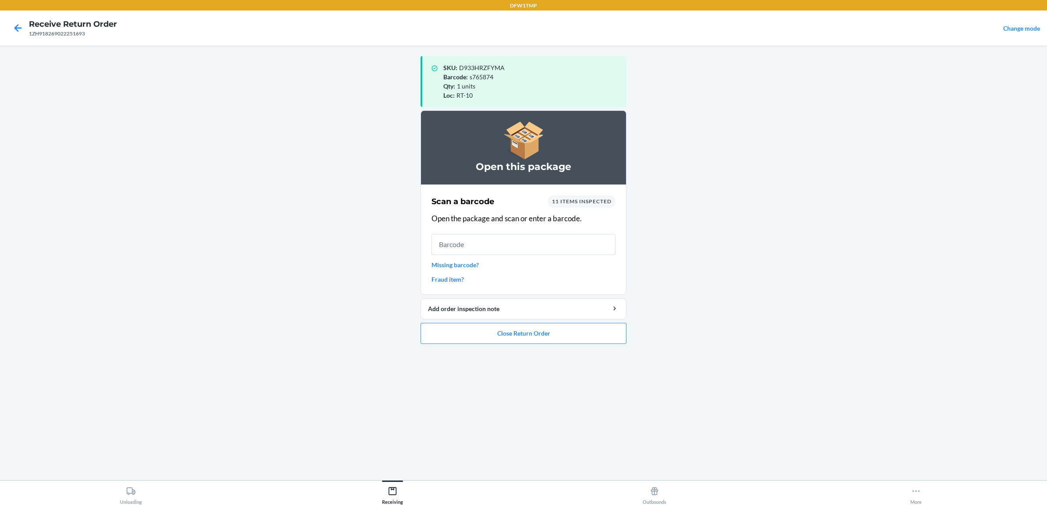
click at [1047, 506] on html "DFW1TMP Receive Return Order 1ZH918269022251693 Change mode SKU : D933HRZFYMA B…" at bounding box center [523, 253] width 1047 height 506
click at [518, 240] on input "text" at bounding box center [524, 244] width 184 height 21
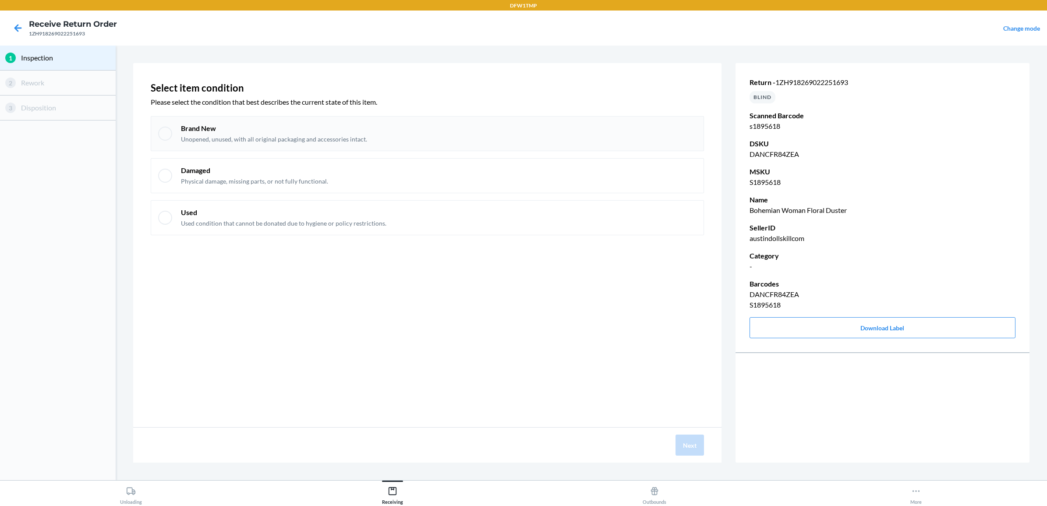
click at [343, 128] on p "Brand New" at bounding box center [274, 129] width 186 height 10
checkbox input "true"
click at [695, 453] on button "Next" at bounding box center [690, 445] width 28 height 21
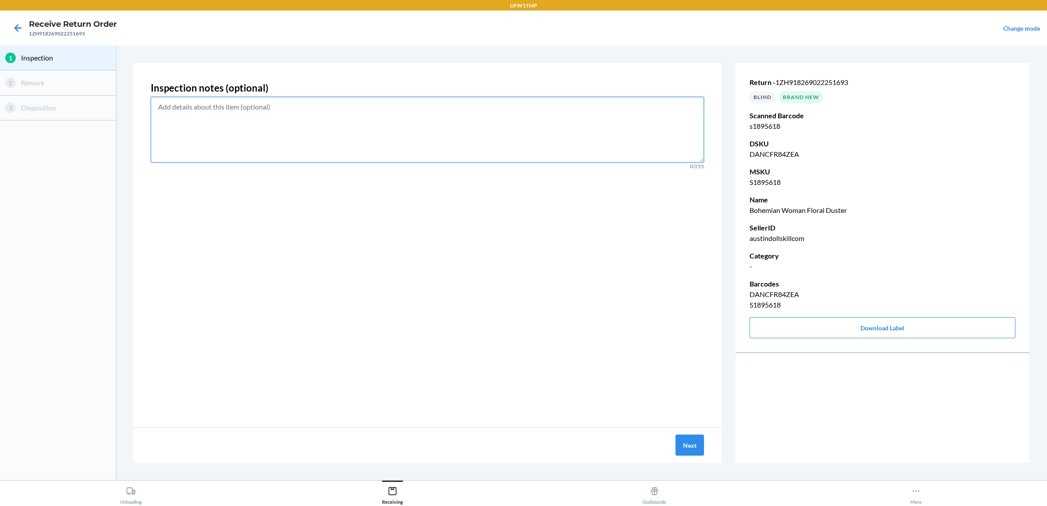
click at [305, 128] on textarea at bounding box center [427, 130] width 553 height 66
click at [688, 441] on button "Next" at bounding box center [690, 445] width 28 height 21
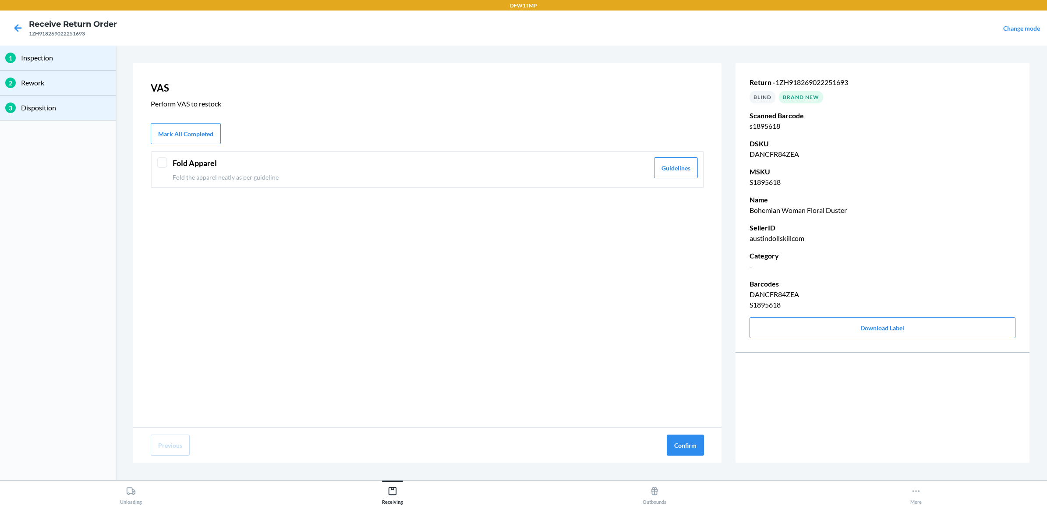
drag, startPoint x: 301, startPoint y: 171, endPoint x: 314, endPoint y: 191, distance: 23.2
click at [303, 171] on div "Fold Apparel Fold the apparel neatly as per guideline" at bounding box center [411, 169] width 476 height 25
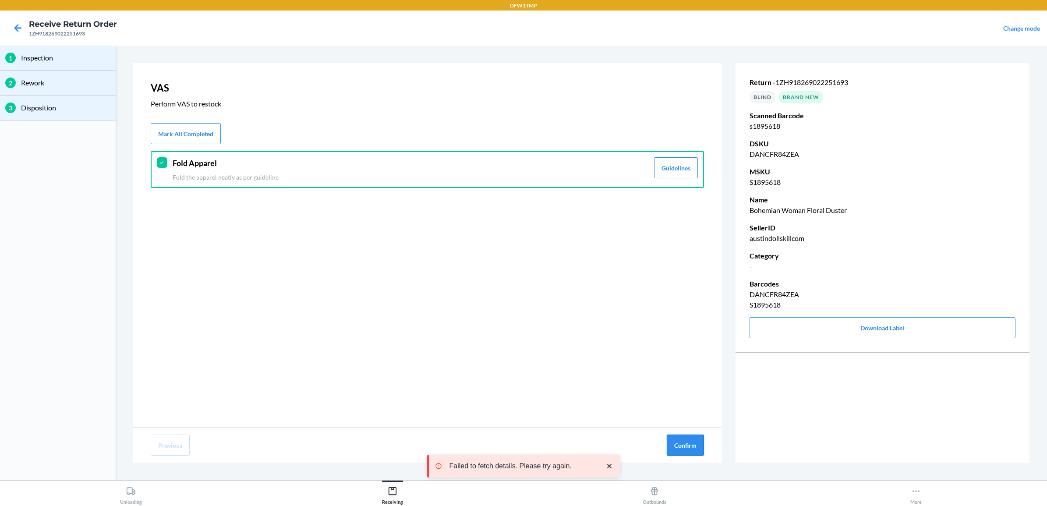
click at [684, 448] on button "Confirm" at bounding box center [685, 445] width 37 height 21
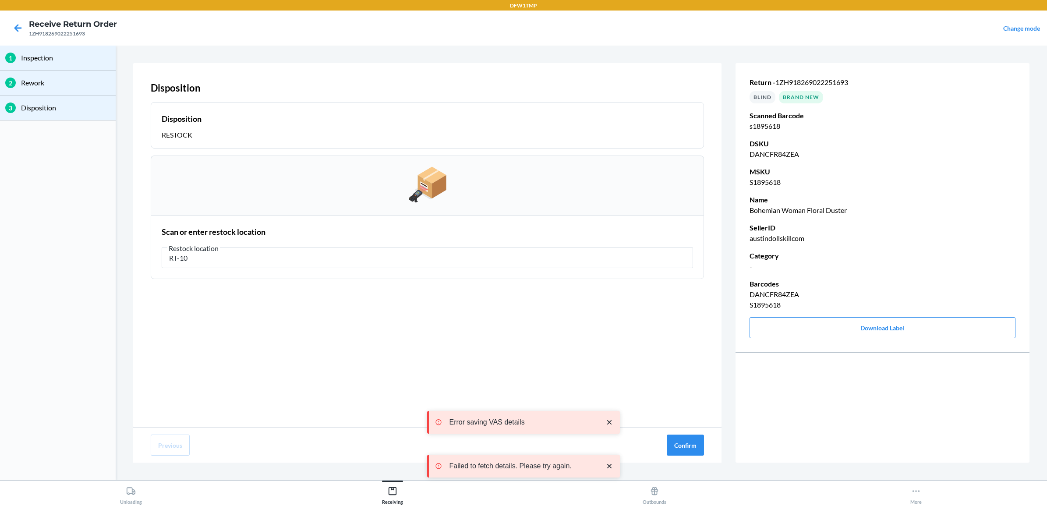
type input "RT-10"
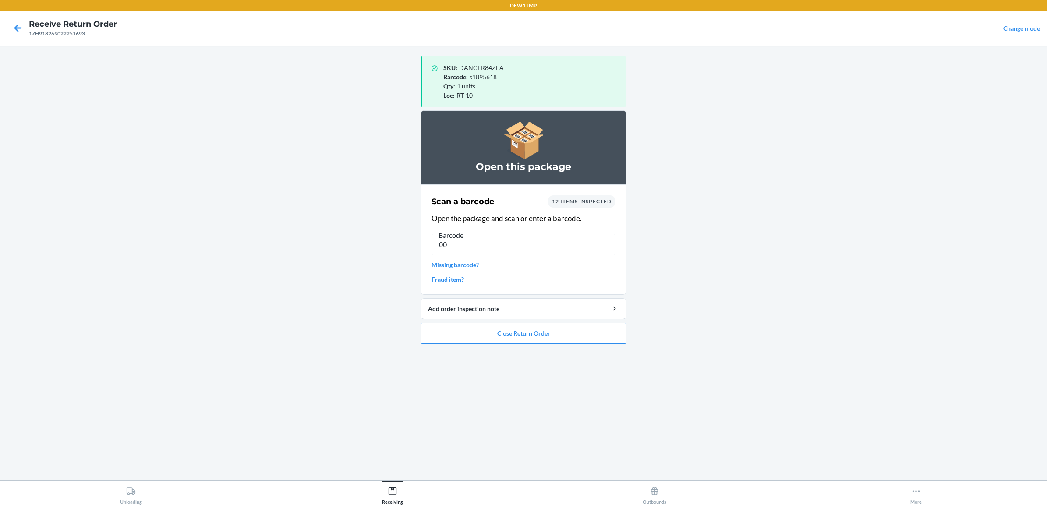
type input "0"
click at [1047, 506] on html "DFW1TMP Receive Return Order 1ZH918269022251693 Change mode SKU : DANCFR84ZEA B…" at bounding box center [523, 253] width 1047 height 506
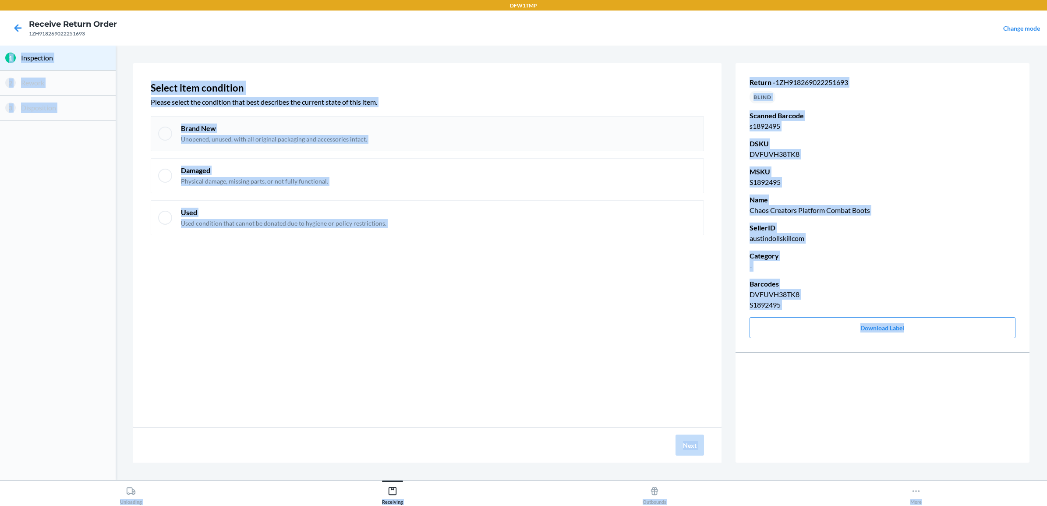
click at [629, 147] on div "Brand New Unopened, unused, with all original packaging and accessories intact." at bounding box center [427, 133] width 553 height 35
checkbox input "true"
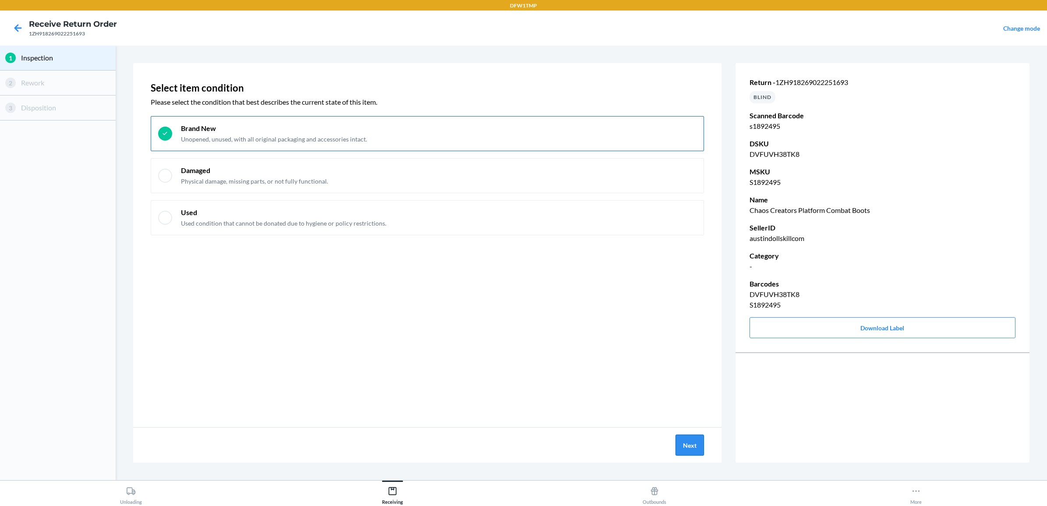
click at [697, 441] on button "Next" at bounding box center [690, 445] width 28 height 21
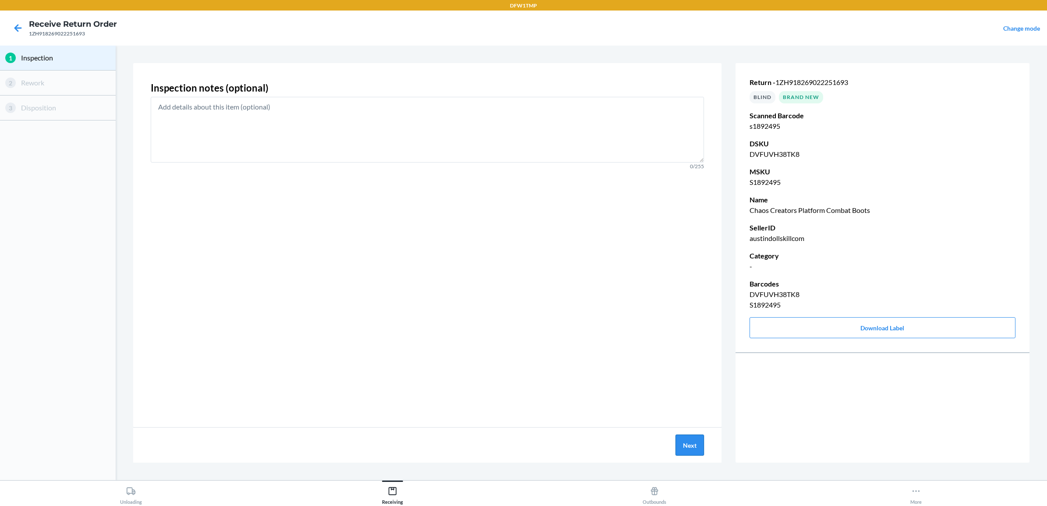
click at [688, 437] on button "Next" at bounding box center [690, 445] width 28 height 21
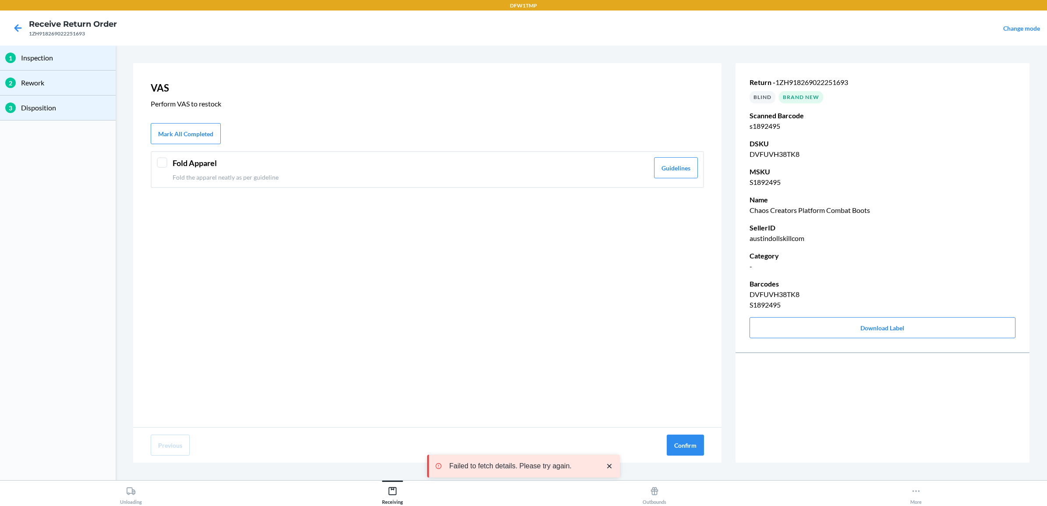
click at [176, 173] on p "Fold the apparel neatly as per guideline" at bounding box center [411, 177] width 476 height 9
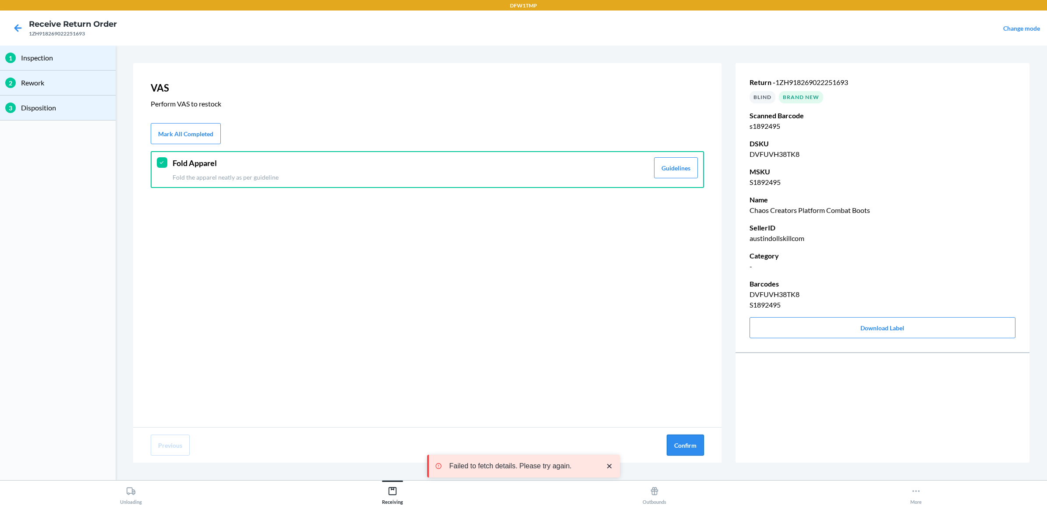
click at [682, 445] on button "Confirm" at bounding box center [685, 445] width 37 height 21
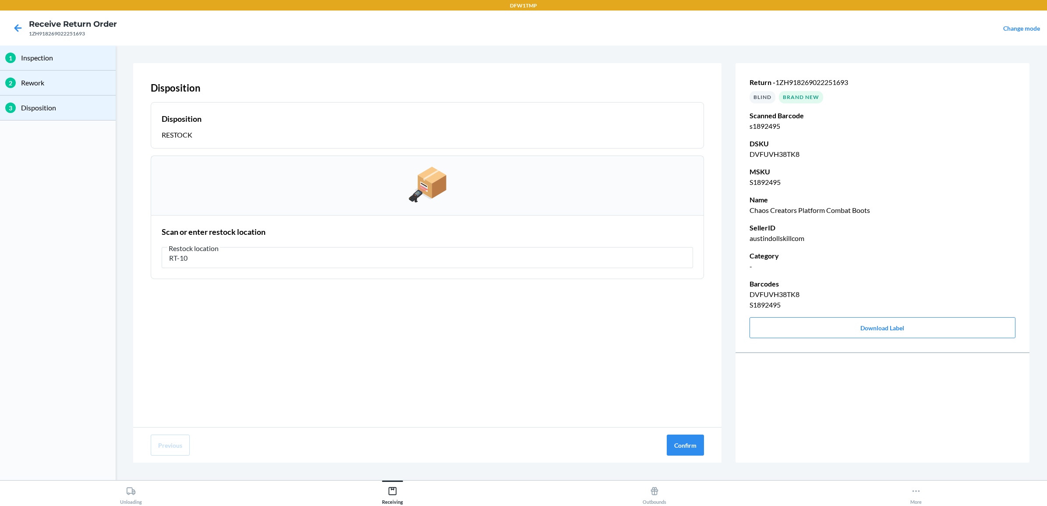
type input "RT-10"
